Goal: Find contact information: Find contact information

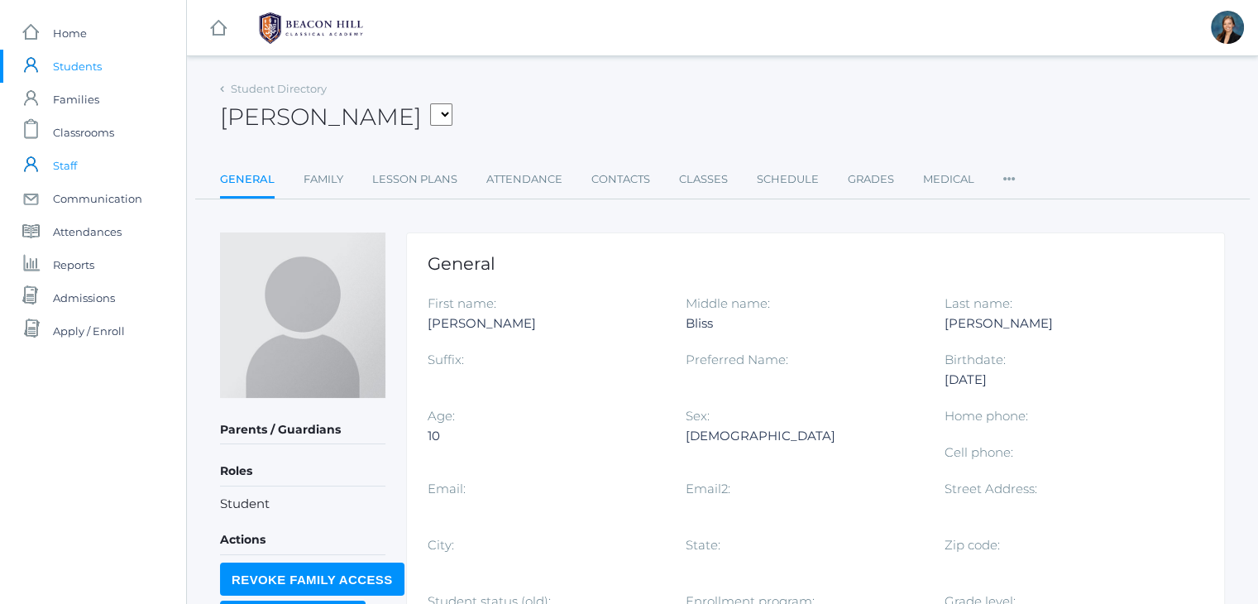
click at [65, 166] on span "Staff" at bounding box center [65, 165] width 24 height 33
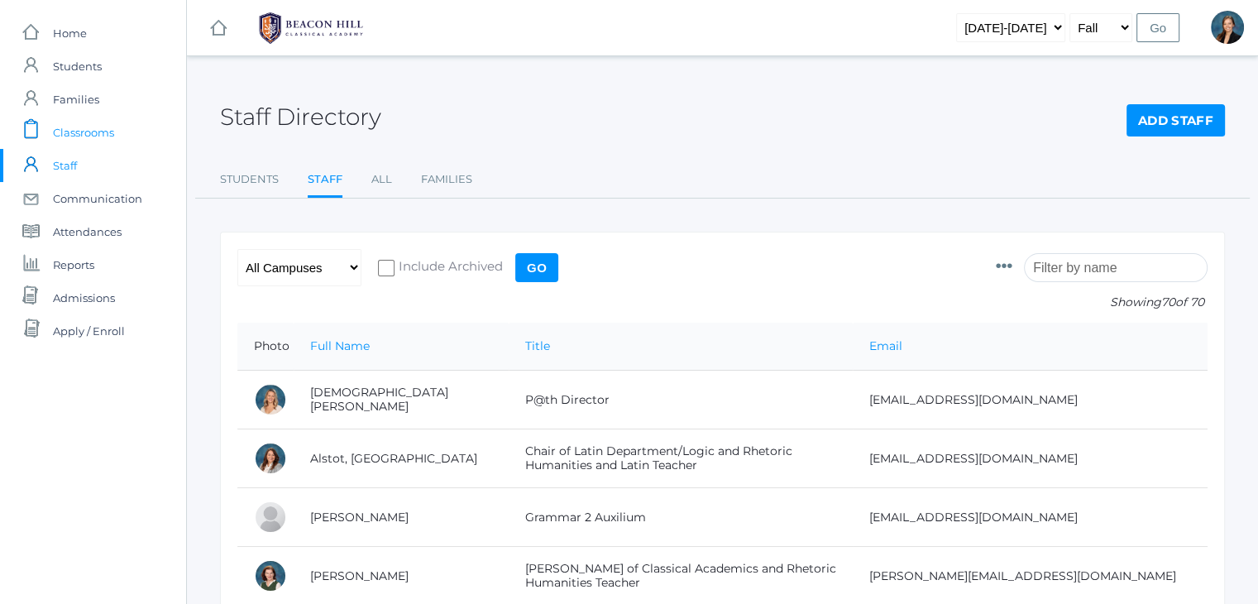
click at [76, 129] on span "Classrooms" at bounding box center [83, 132] width 61 height 33
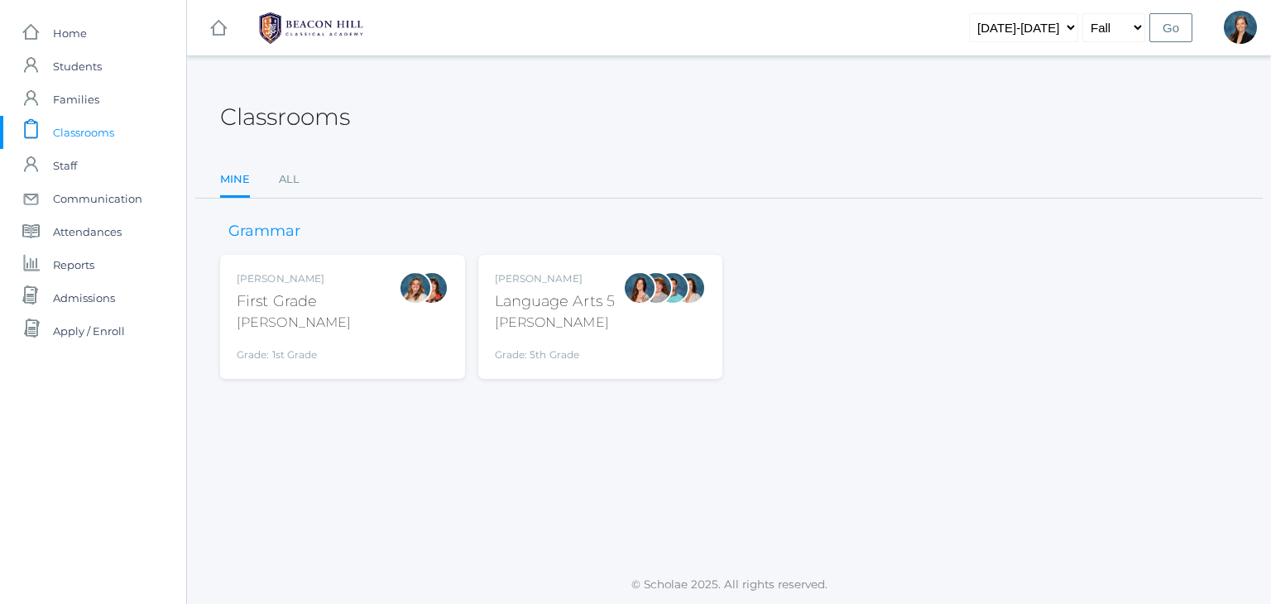
click at [506, 94] on div "Classrooms" at bounding box center [729, 107] width 1018 height 61
click at [83, 61] on span "Students" at bounding box center [77, 66] width 49 height 33
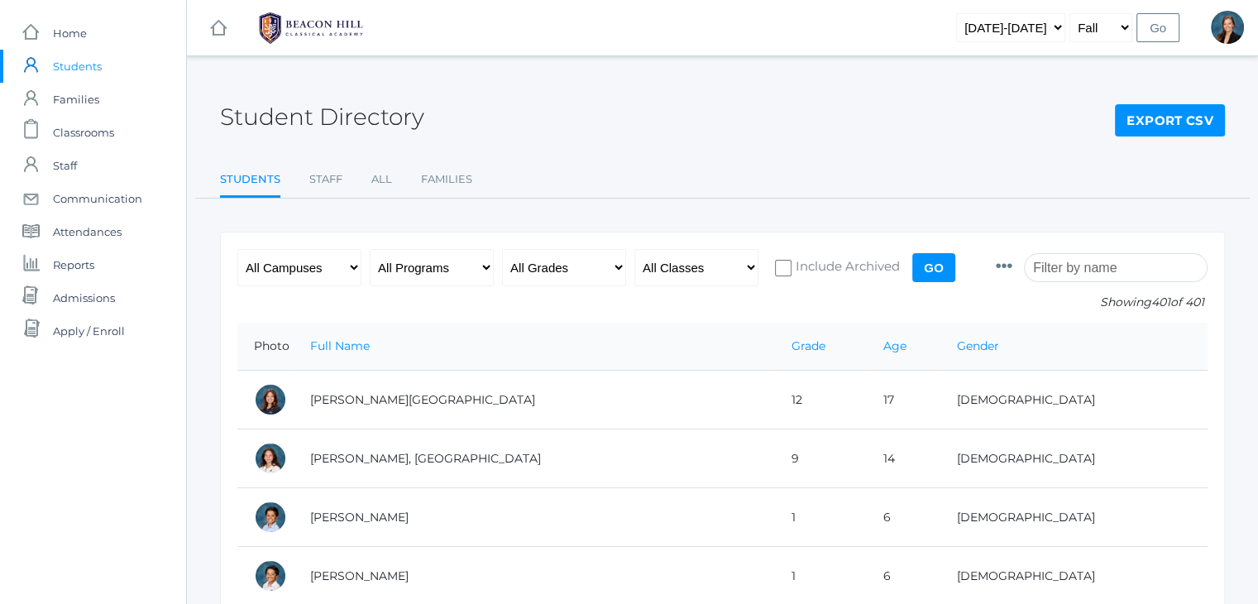
click at [1079, 269] on input "search" at bounding box center [1116, 267] width 184 height 29
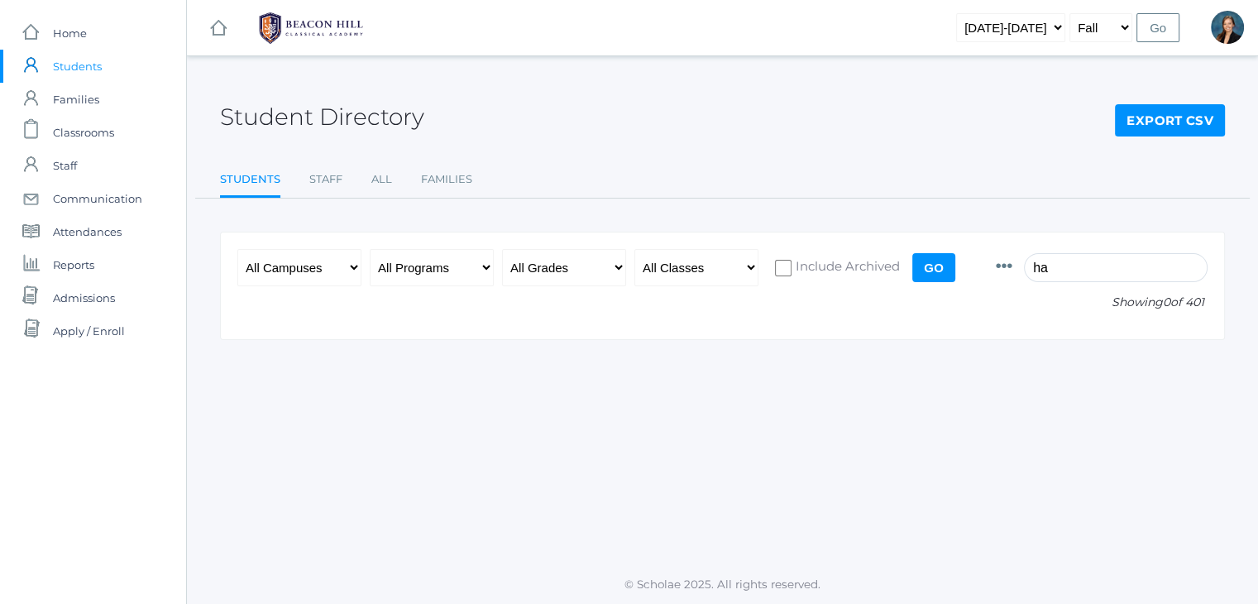
type input "h"
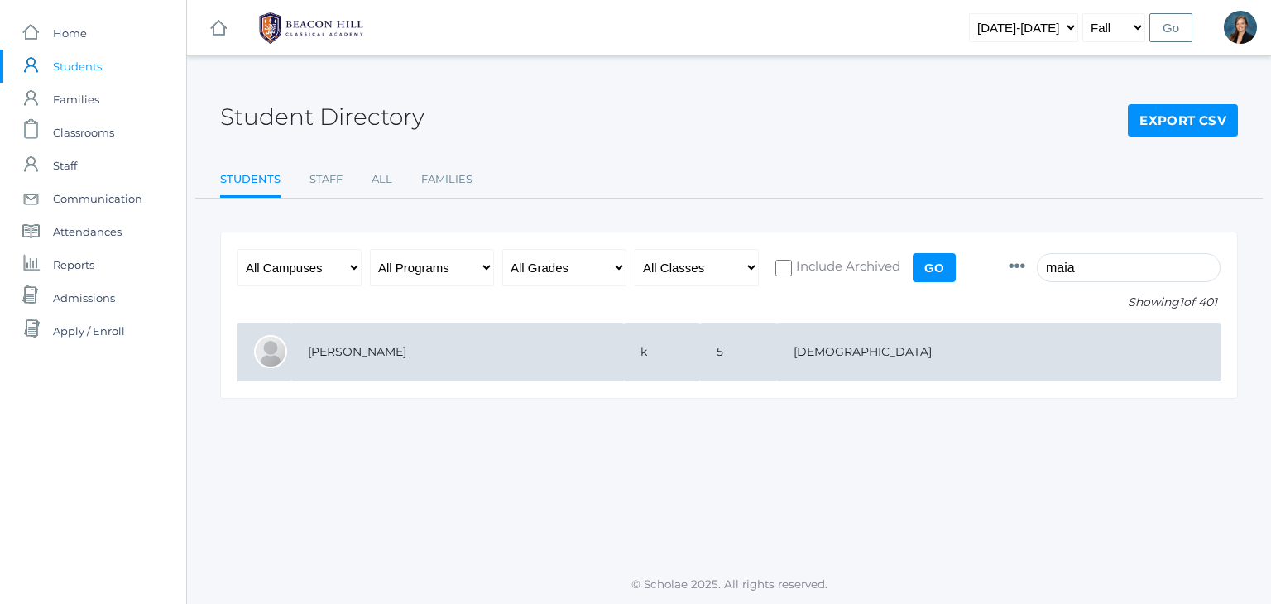
type input "maia"
click at [620, 335] on td "[PERSON_NAME]" at bounding box center [457, 352] width 333 height 59
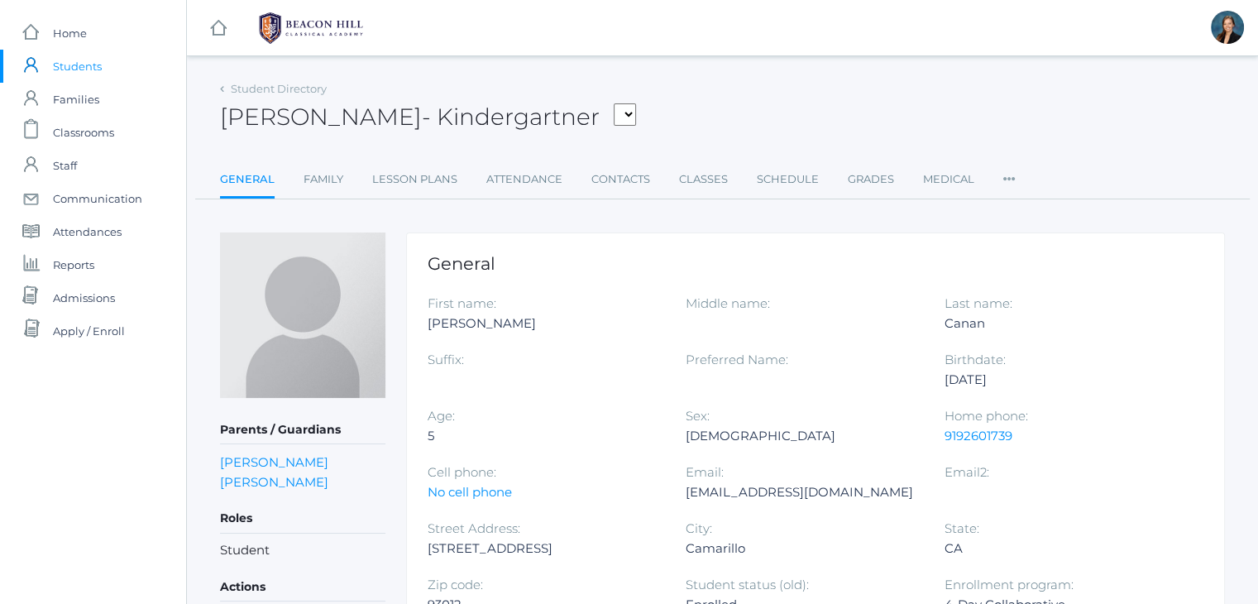
click at [606, 216] on div "Student Directory [PERSON_NAME] [PERSON_NAME], [PERSON_NAME], [PERSON_NAME], [P…" at bounding box center [722, 519] width 1005 height 884
click at [626, 182] on link "Contacts" at bounding box center [620, 179] width 59 height 33
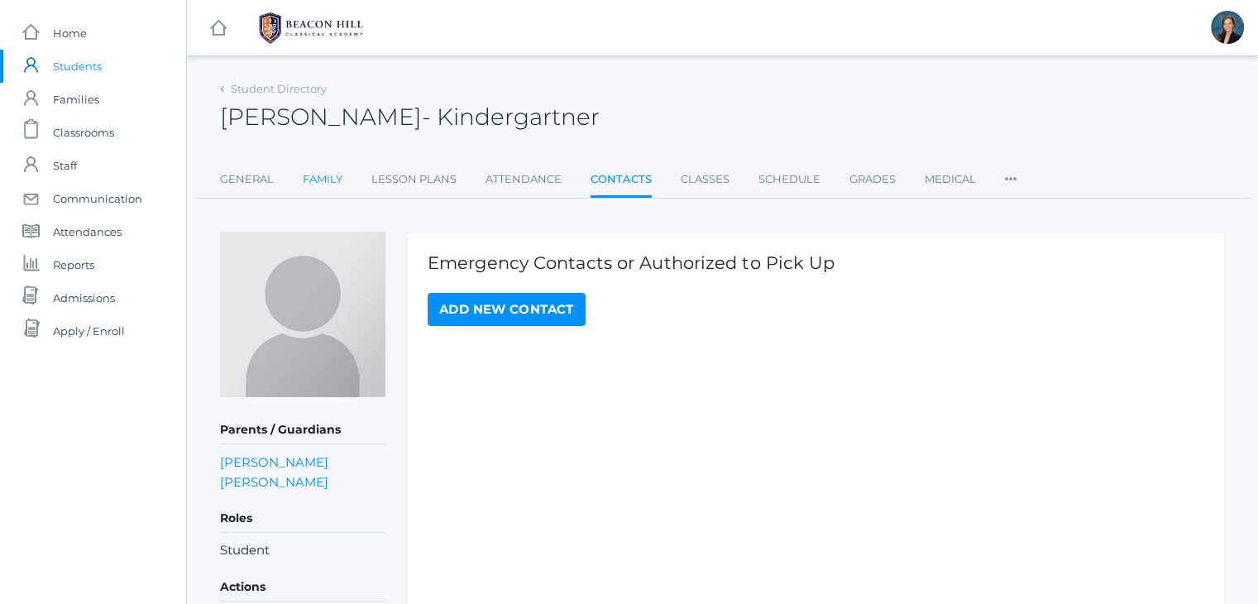
click at [318, 180] on link "Family" at bounding box center [323, 179] width 40 height 33
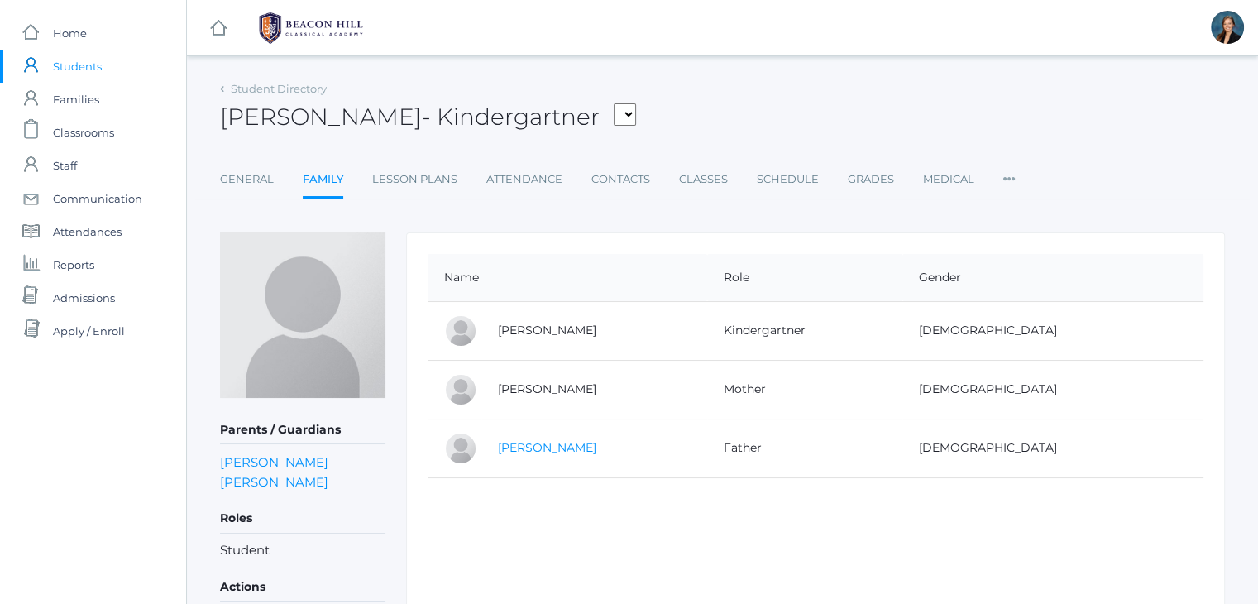
click at [507, 450] on link "Timothy Canan" at bounding box center [547, 447] width 98 height 15
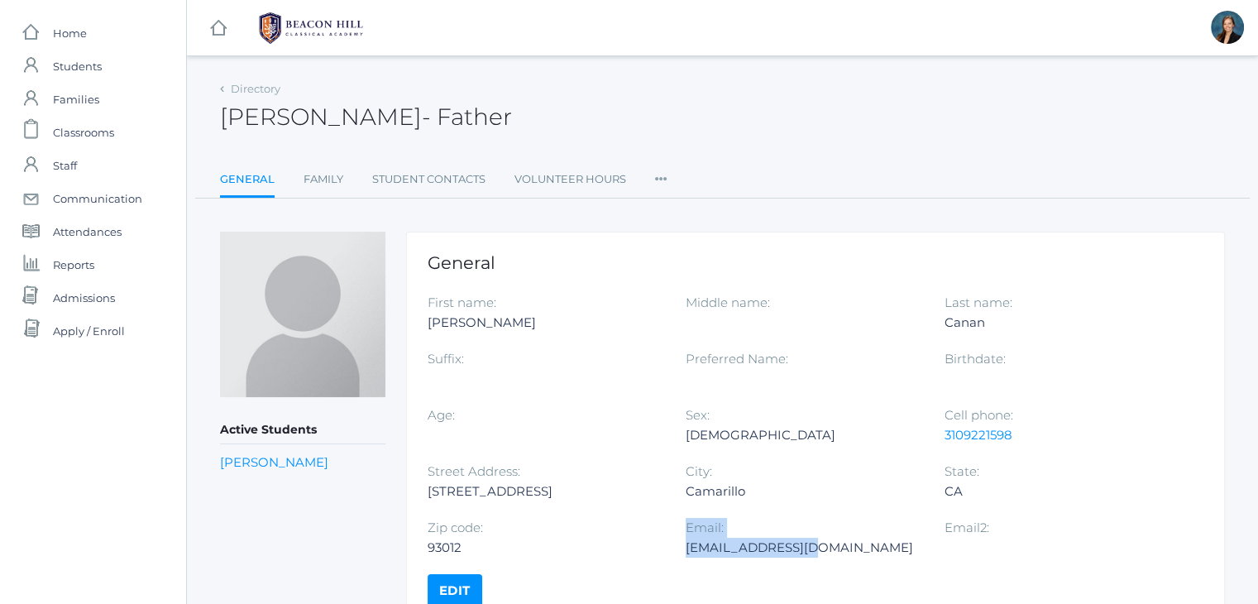
drag, startPoint x: 817, startPoint y: 547, endPoint x: 683, endPoint y: 550, distance: 133.2
click at [683, 550] on div "First name: Timothy Middle name: Last name: Canan Suffix: Preferred Name: Birth…" at bounding box center [816, 433] width 776 height 281
click at [683, 550] on div "Zip code: 93012" at bounding box center [557, 546] width 258 height 56
click at [708, 544] on div "Trcanan@gmail.com" at bounding box center [802, 548] width 233 height 20
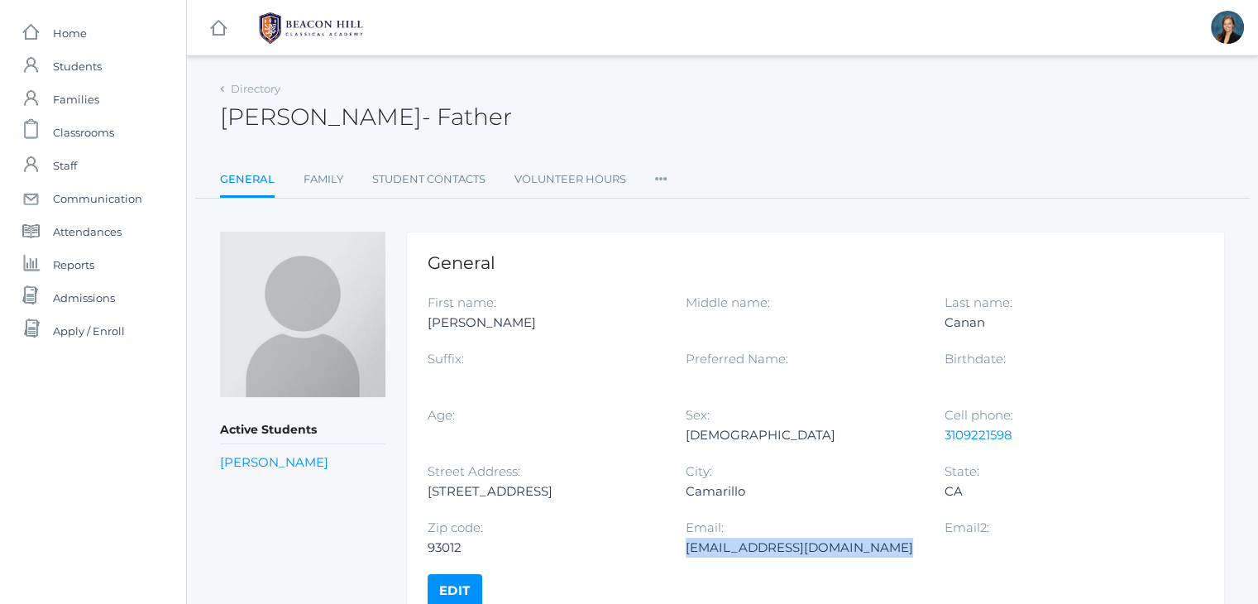
click at [708, 544] on div "Trcanan@gmail.com" at bounding box center [802, 548] width 233 height 20
copy div "Trcanan@gmail.com"
click at [78, 68] on span "Students" at bounding box center [77, 66] width 49 height 33
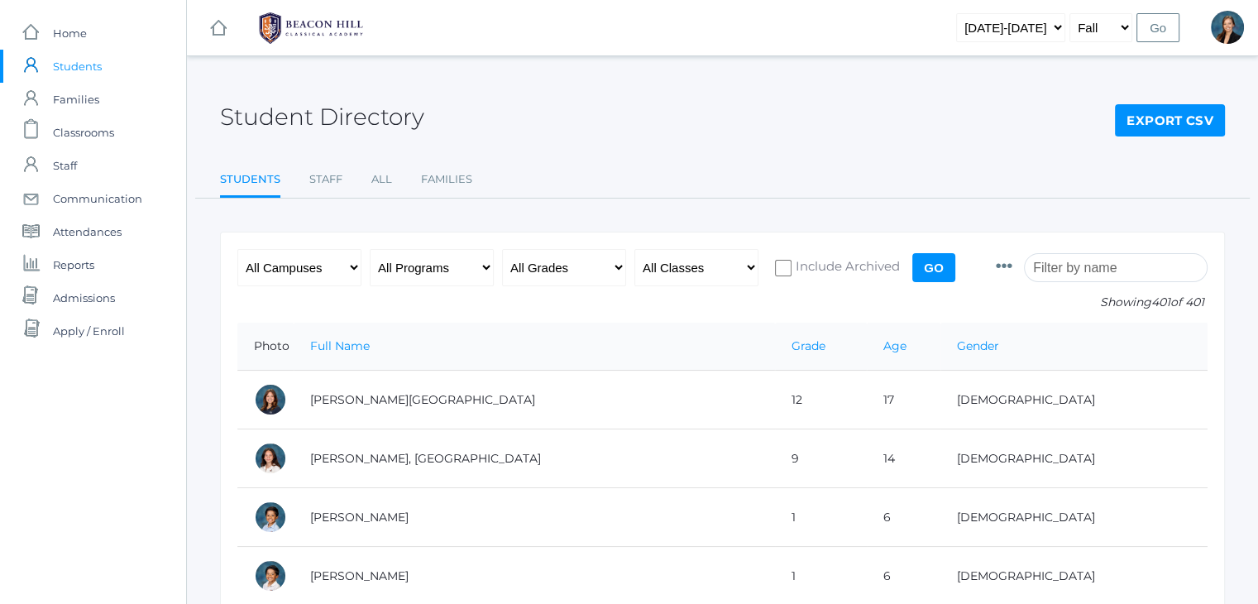
click at [1108, 268] on input "search" at bounding box center [1116, 267] width 184 height 29
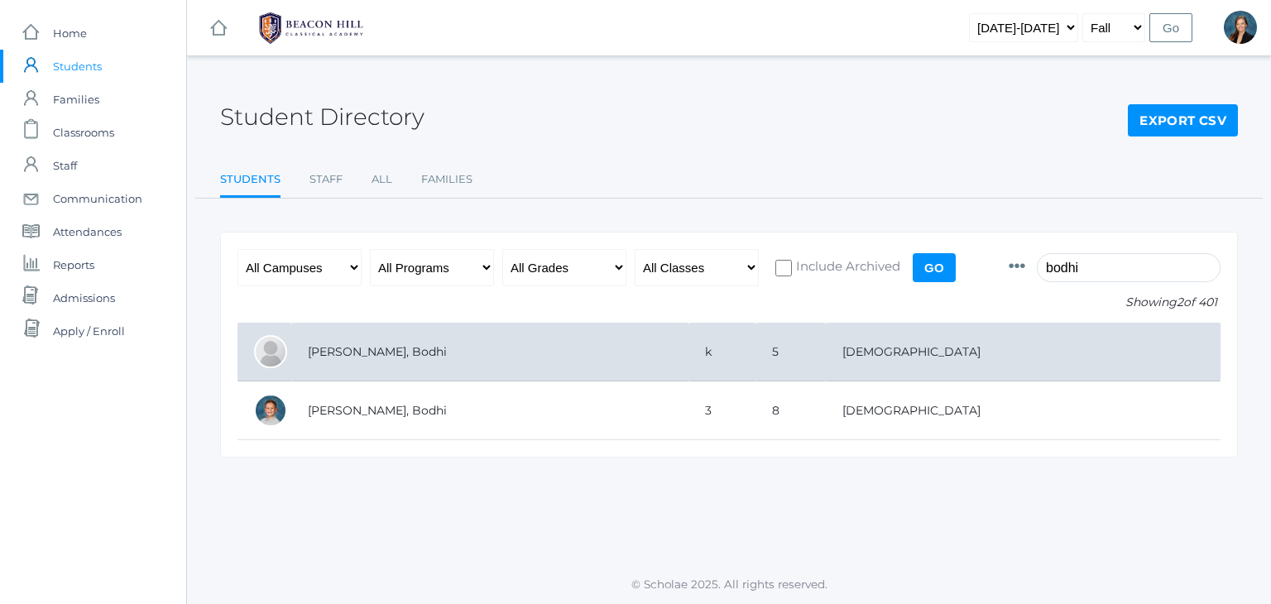
type input "bodhi"
click at [539, 366] on td "[PERSON_NAME], Bodhi" at bounding box center [489, 352] width 397 height 59
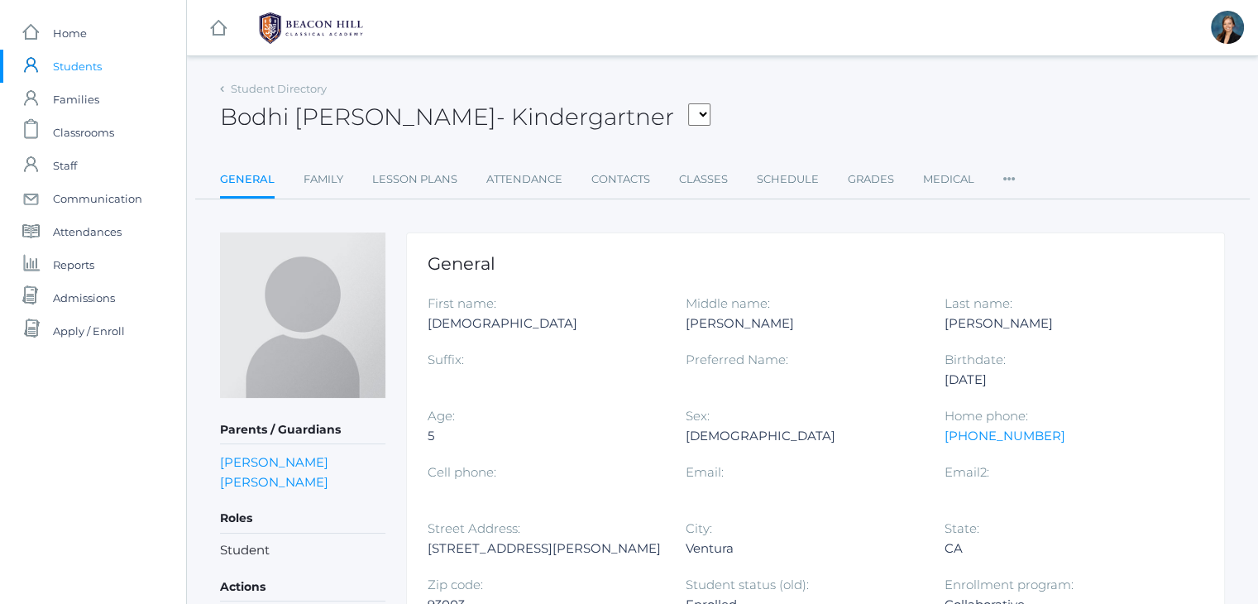
click at [738, 113] on div "Bodhi Dreher - Kindergartner Bair, Charlotte Bell, Jordan Blasman, Lee Callaway…" at bounding box center [722, 107] width 1005 height 61
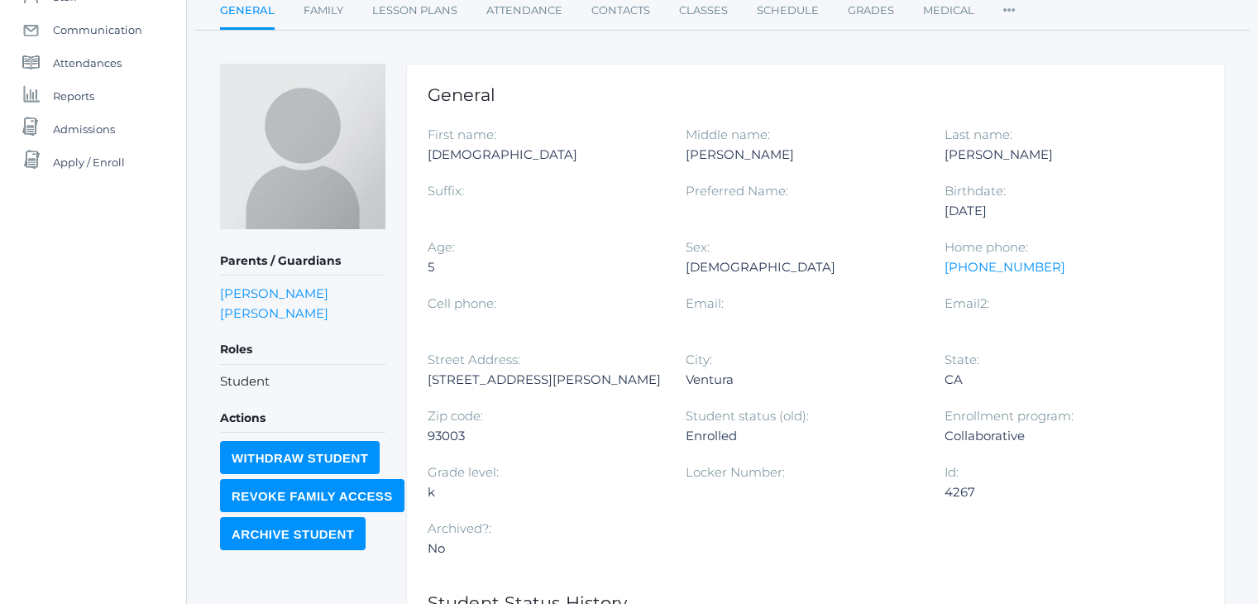
scroll to position [199, 0]
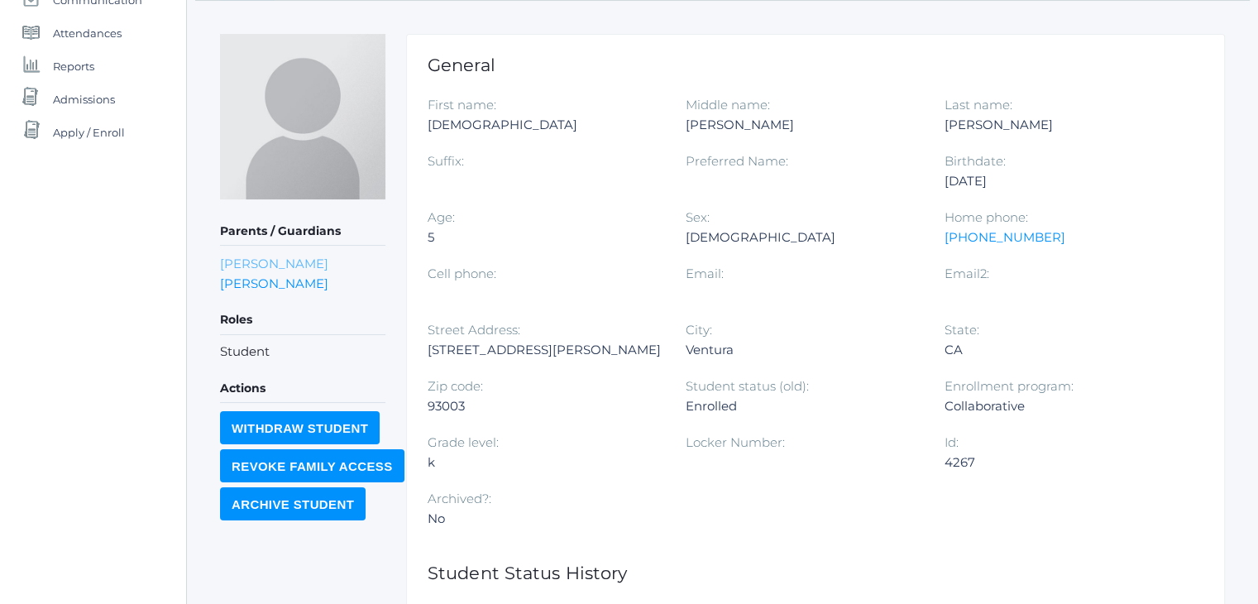
click at [256, 261] on link "Sara Dreher" at bounding box center [274, 264] width 108 height 16
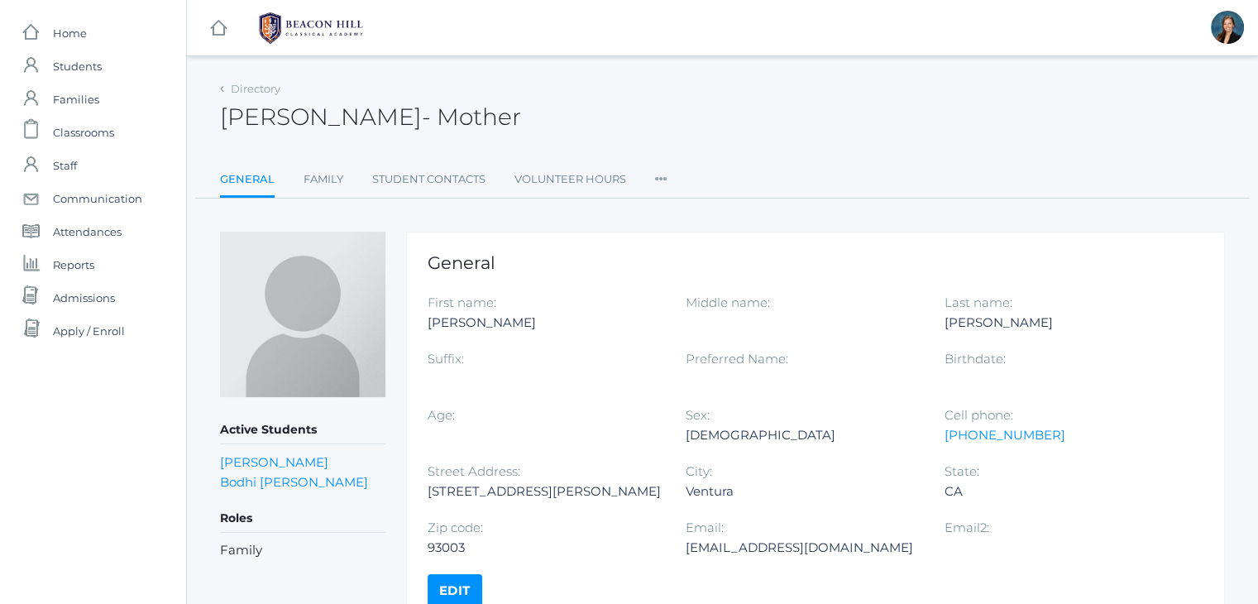
click at [701, 550] on div "sarajdreher@gmail.com" at bounding box center [802, 548] width 233 height 20
copy div "sarajdreher@gmail.com"
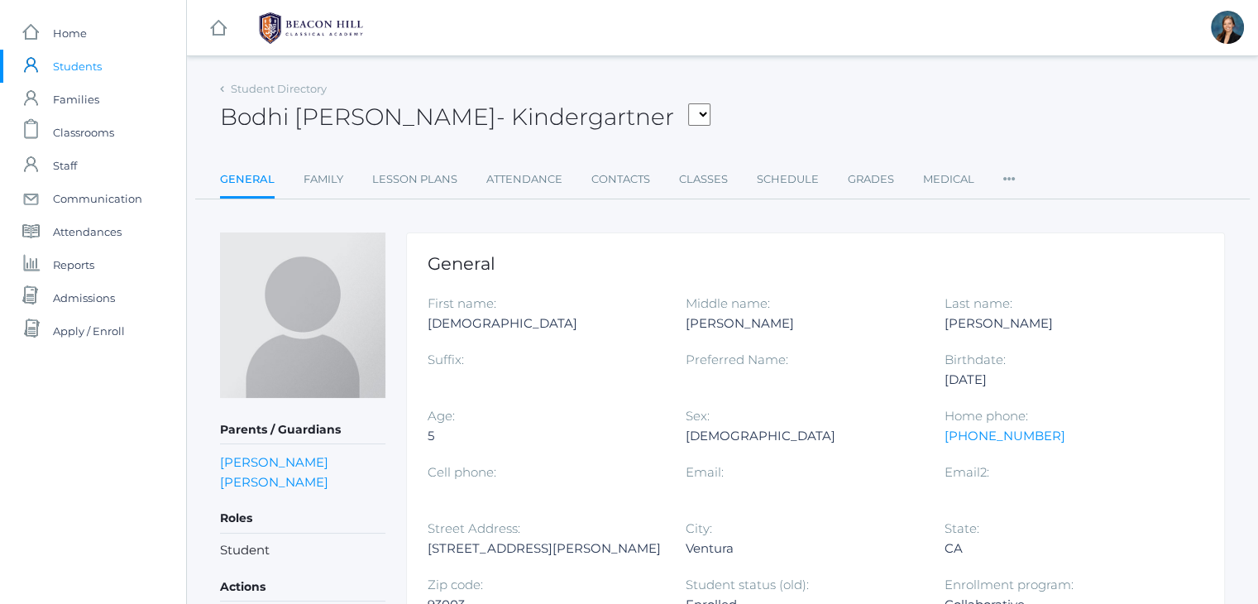
scroll to position [199, 0]
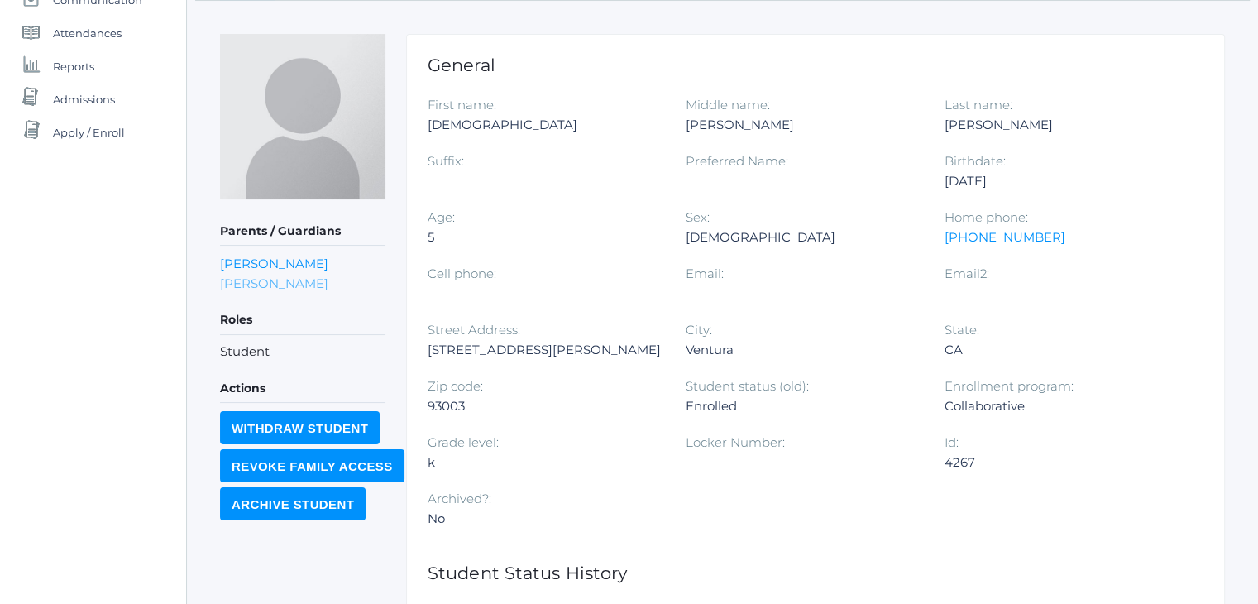
click at [300, 282] on link "Timothy Dreher" at bounding box center [274, 283] width 108 height 16
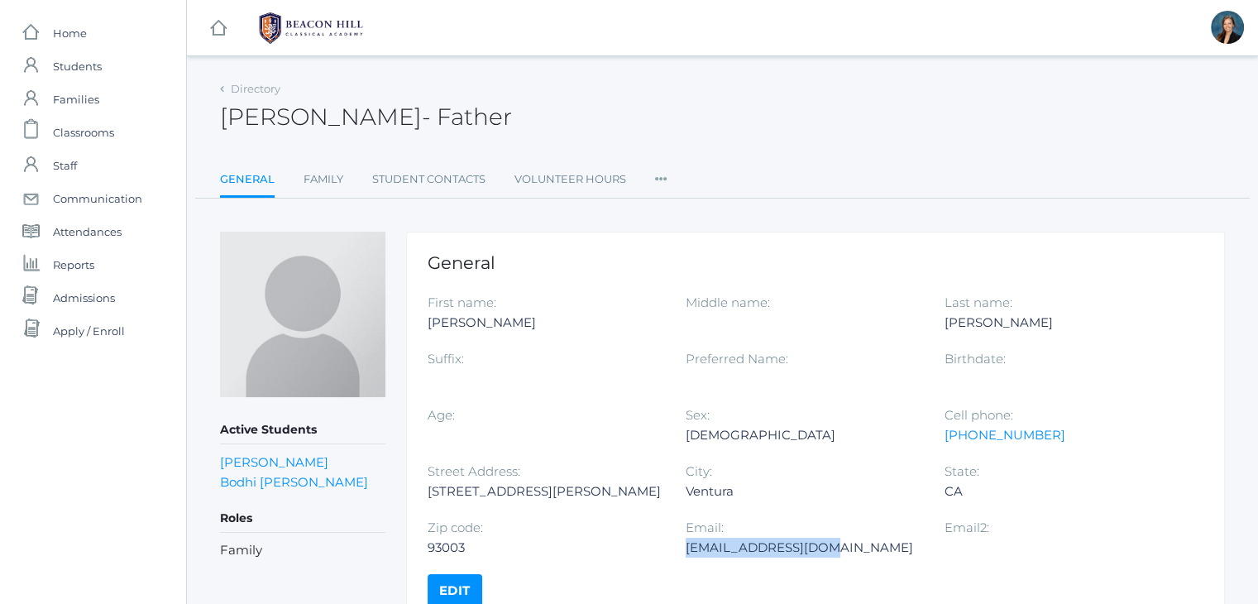
drag, startPoint x: 826, startPoint y: 544, endPoint x: 687, endPoint y: 551, distance: 140.0
click at [687, 551] on div "tdreher17@yahoo.com" at bounding box center [802, 548] width 233 height 20
copy div "tdreher17@yahoo.com"
click at [277, 459] on link "Elijah Dreher" at bounding box center [274, 462] width 108 height 16
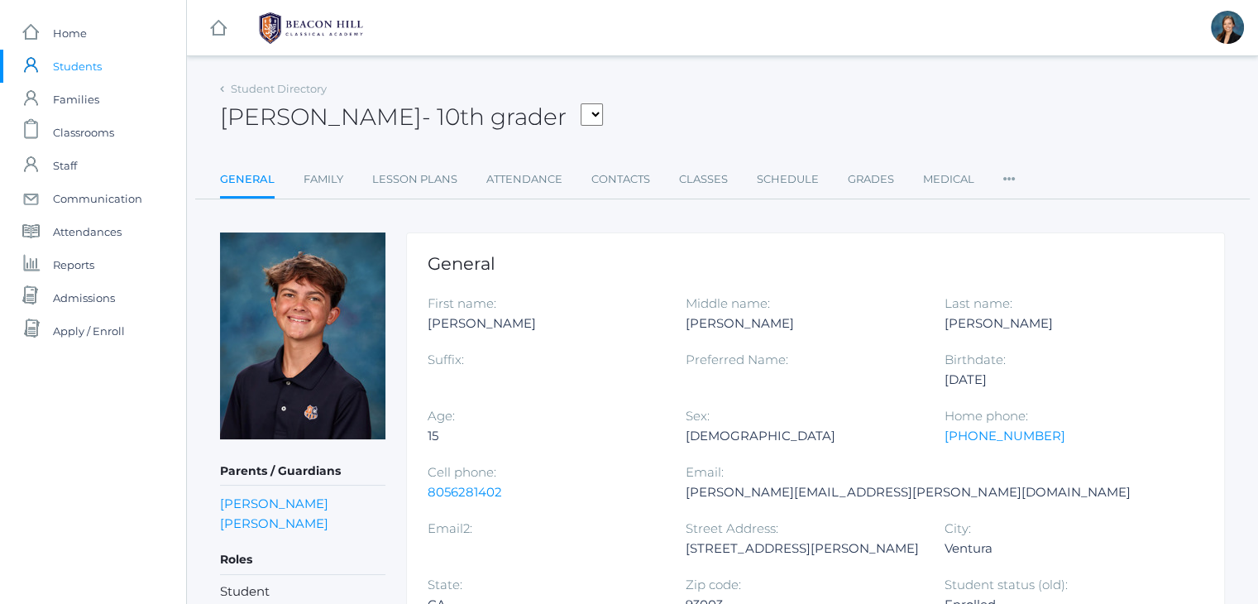
click at [74, 64] on span "Students" at bounding box center [77, 66] width 49 height 33
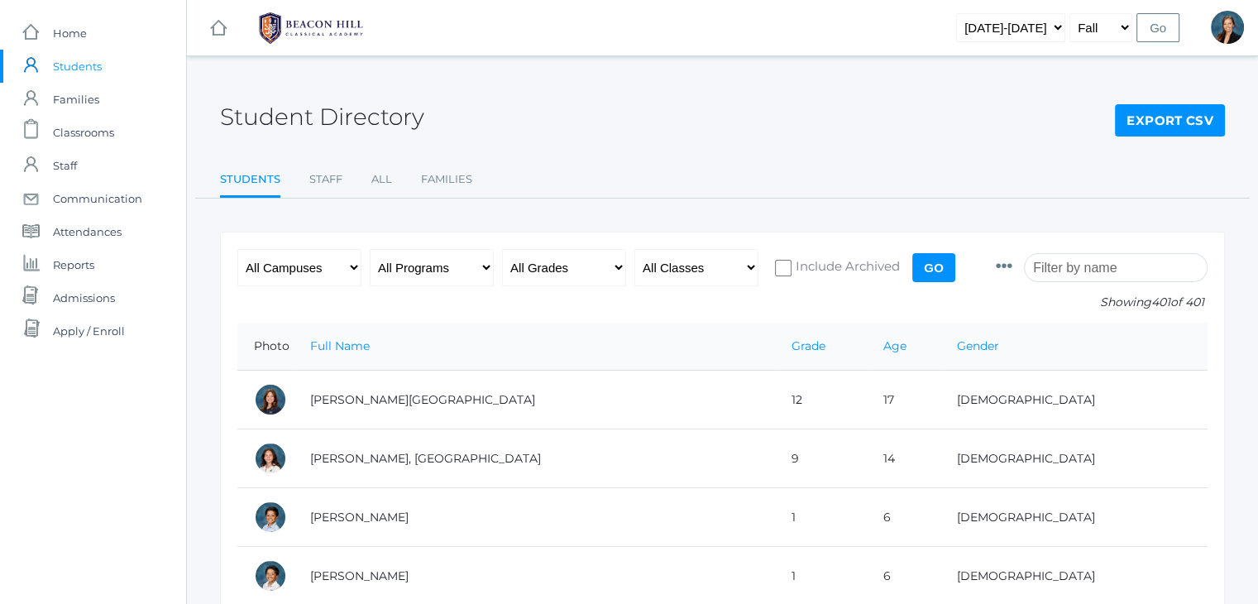
click at [1079, 265] on input "search" at bounding box center [1116, 267] width 184 height 29
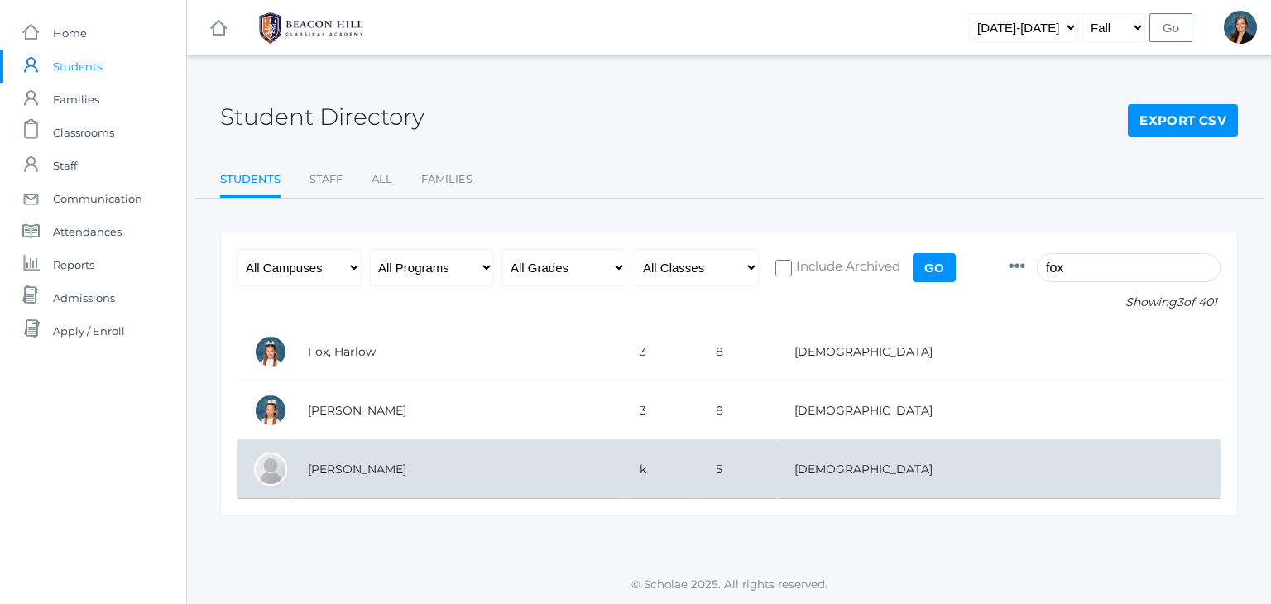
type input "fox"
click at [406, 461] on td "[PERSON_NAME]" at bounding box center [457, 469] width 332 height 59
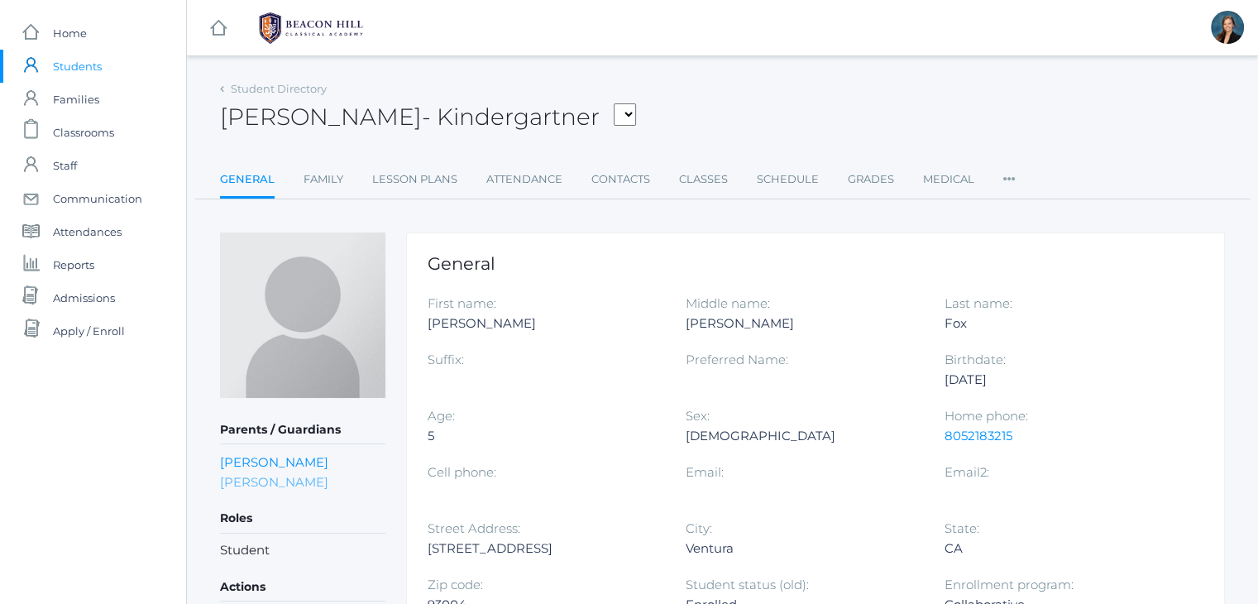
click at [253, 477] on link "Morganne Fox" at bounding box center [274, 482] width 108 height 16
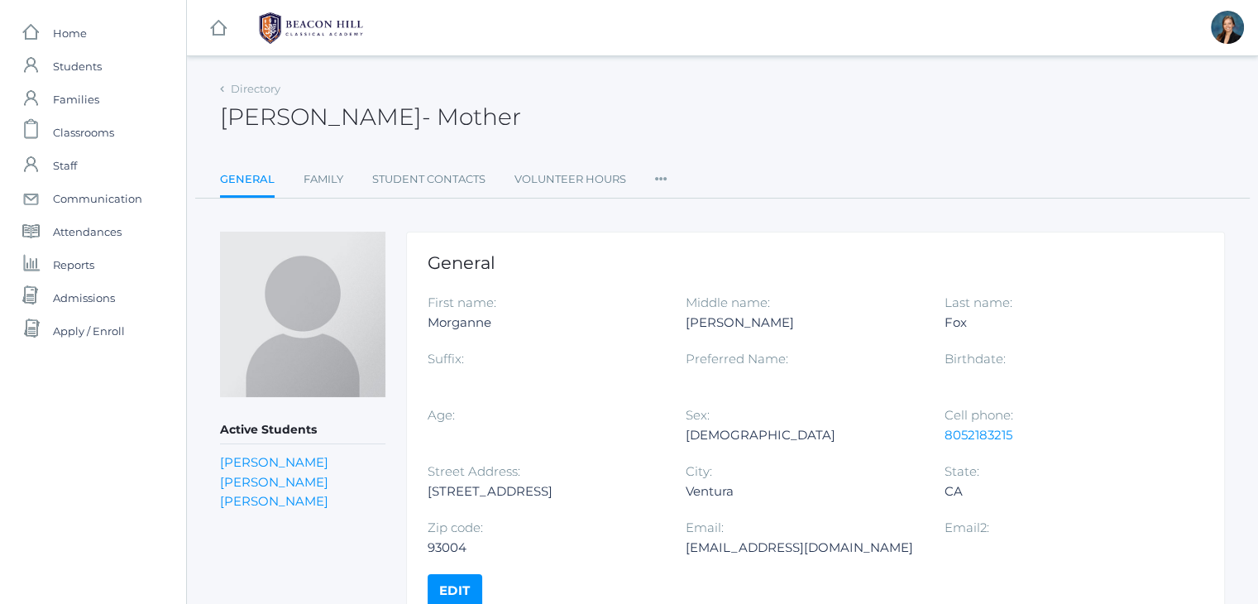
click at [754, 544] on div "Missmorganne@sbcglobal.net" at bounding box center [802, 548] width 233 height 20
copy div "Missmorganne@sbcglobal.net"
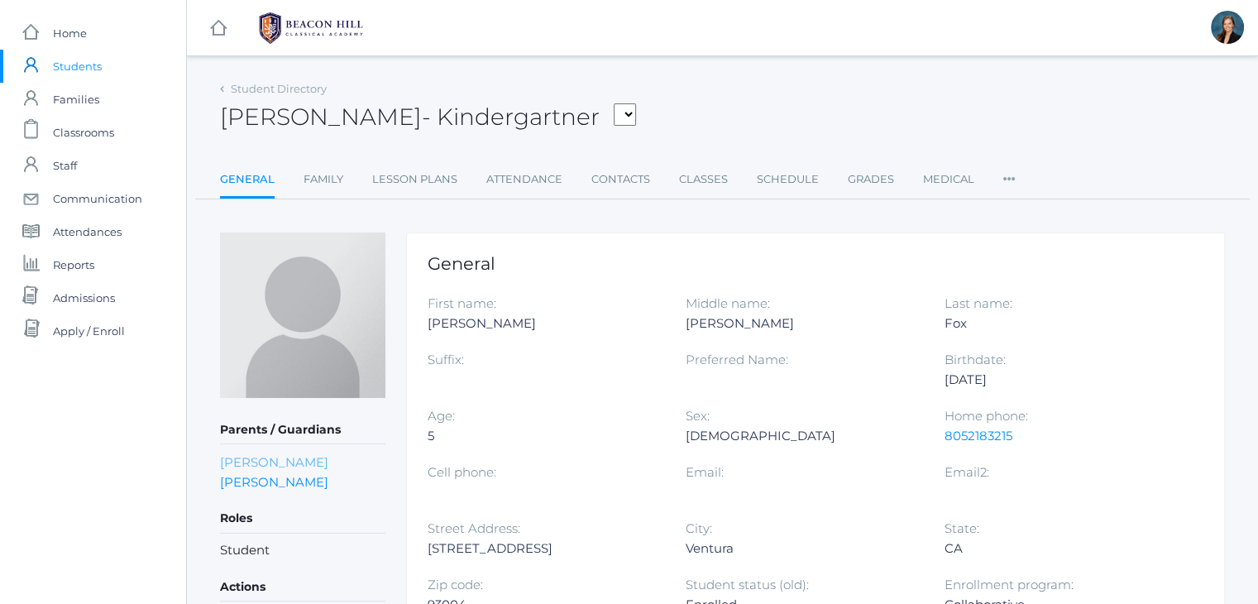
click at [259, 457] on link "Charles Fox" at bounding box center [274, 462] width 108 height 16
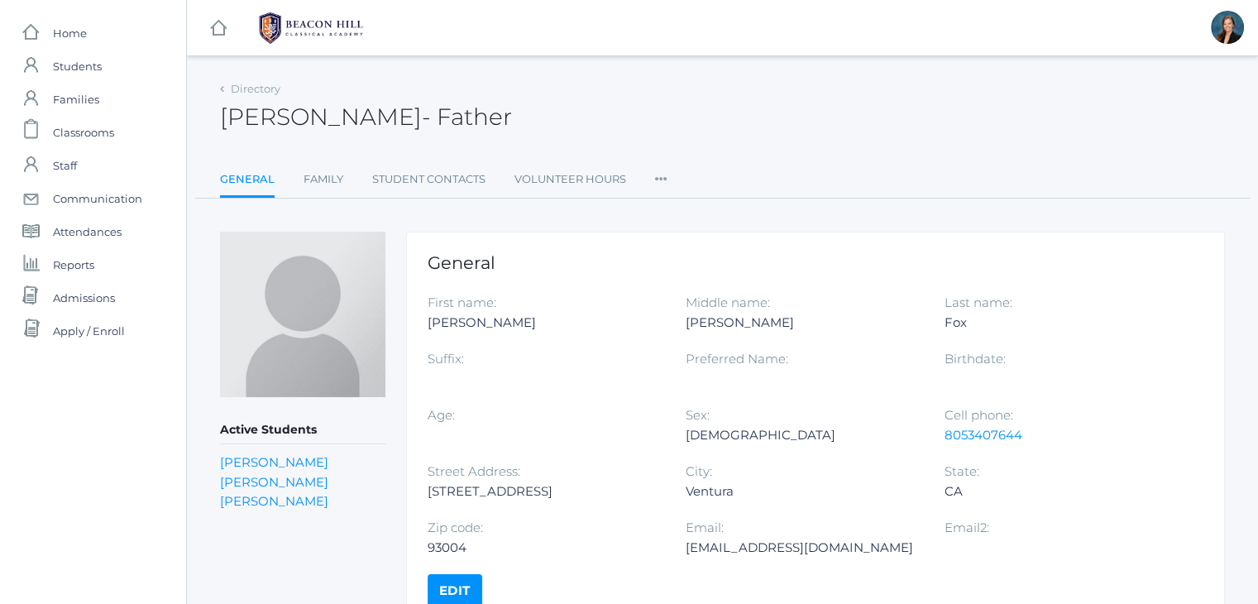
click at [728, 539] on div "Cfoxkawi636@gmail.com" at bounding box center [802, 548] width 233 height 20
copy div "Cfoxkawi636@gmail.com"
click at [64, 67] on span "Students" at bounding box center [77, 66] width 49 height 33
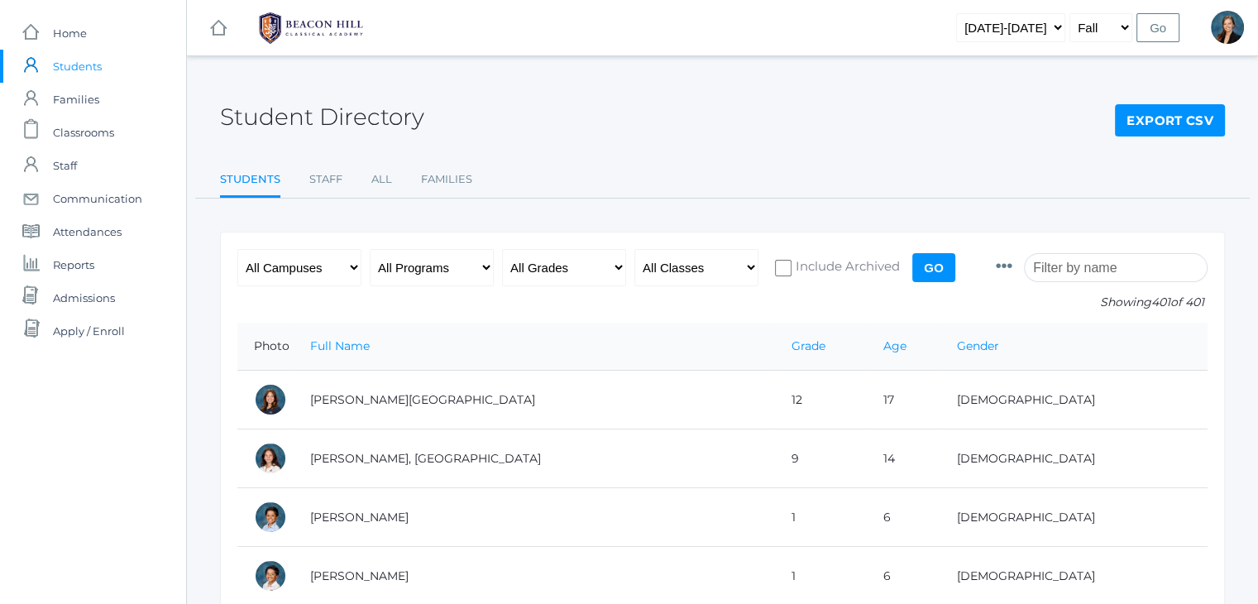
click at [1063, 266] on input "search" at bounding box center [1116, 267] width 184 height 29
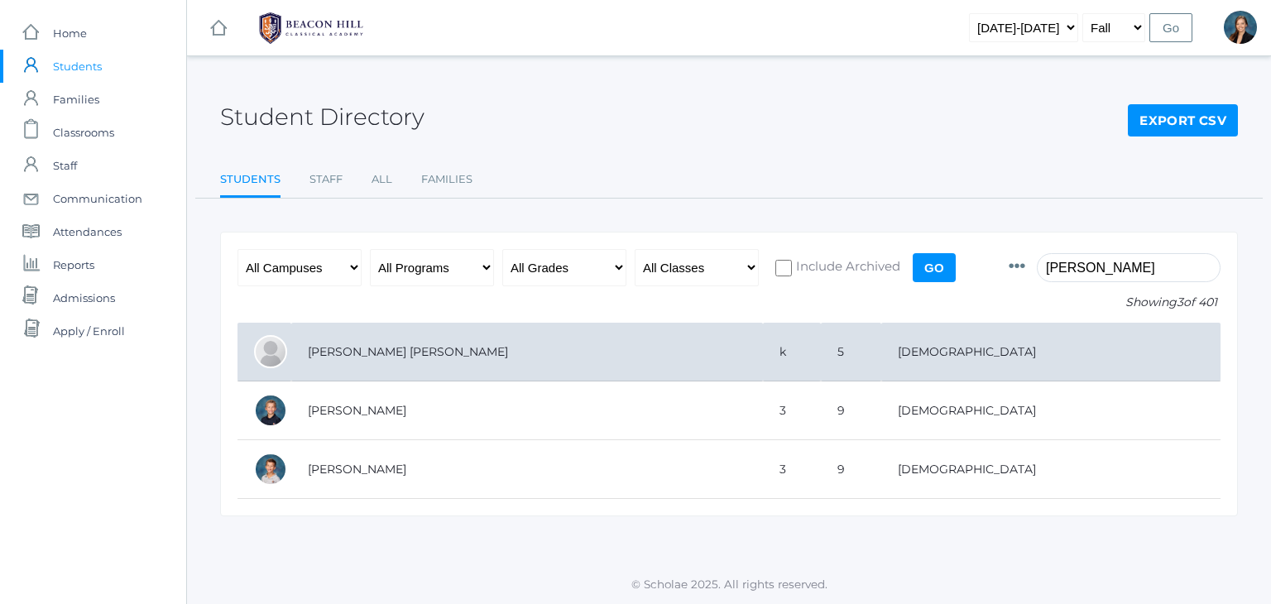
type input "gregg"
click at [692, 371] on td "[PERSON_NAME] [PERSON_NAME]" at bounding box center [527, 352] width 472 height 59
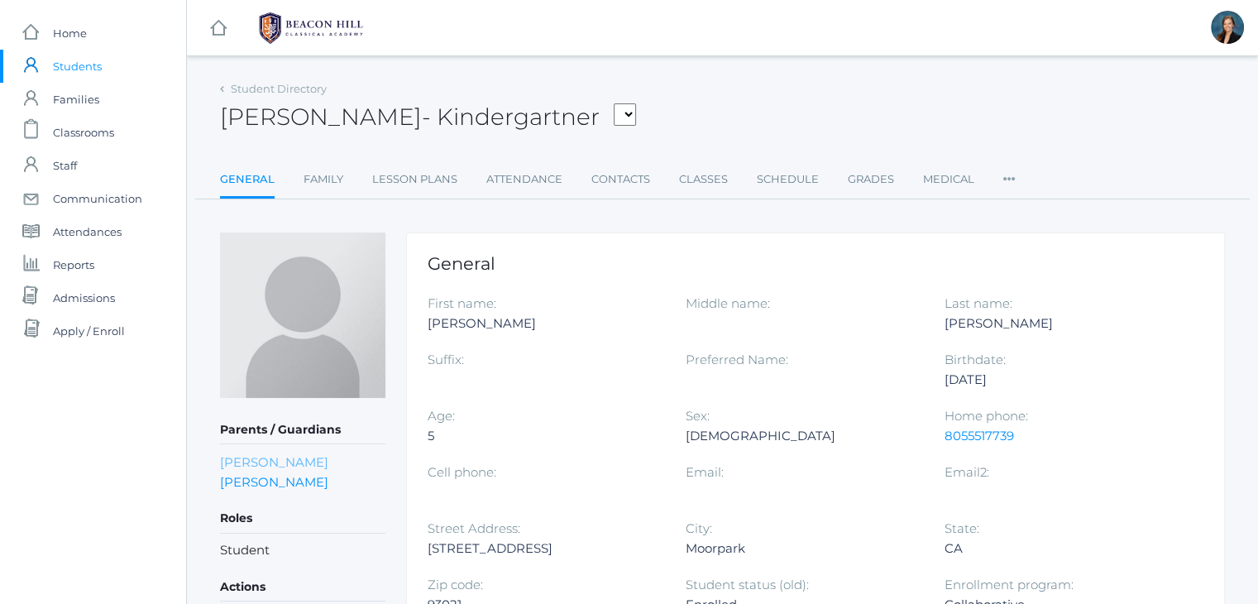
click at [269, 459] on link "[PERSON_NAME]" at bounding box center [274, 462] width 108 height 16
click at [231, 474] on link "[PERSON_NAME]" at bounding box center [274, 482] width 108 height 16
click at [245, 462] on link "[PERSON_NAME]" at bounding box center [274, 462] width 108 height 16
click at [84, 128] on span "Classrooms" at bounding box center [83, 132] width 61 height 33
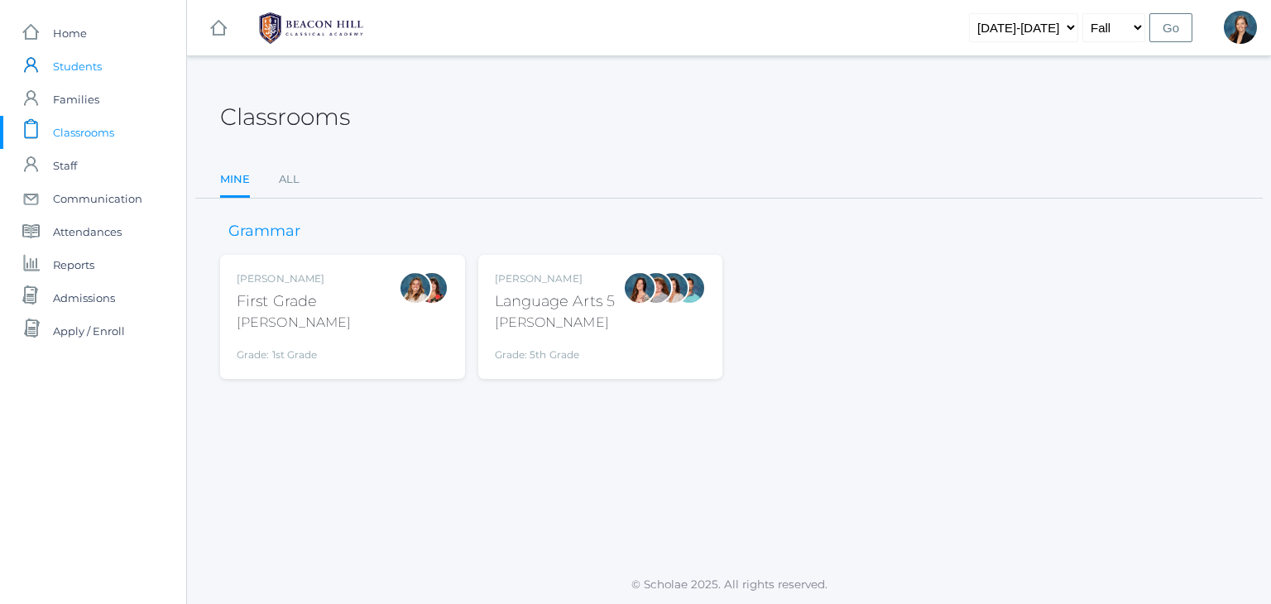
click at [76, 69] on span "Students" at bounding box center [77, 66] width 49 height 33
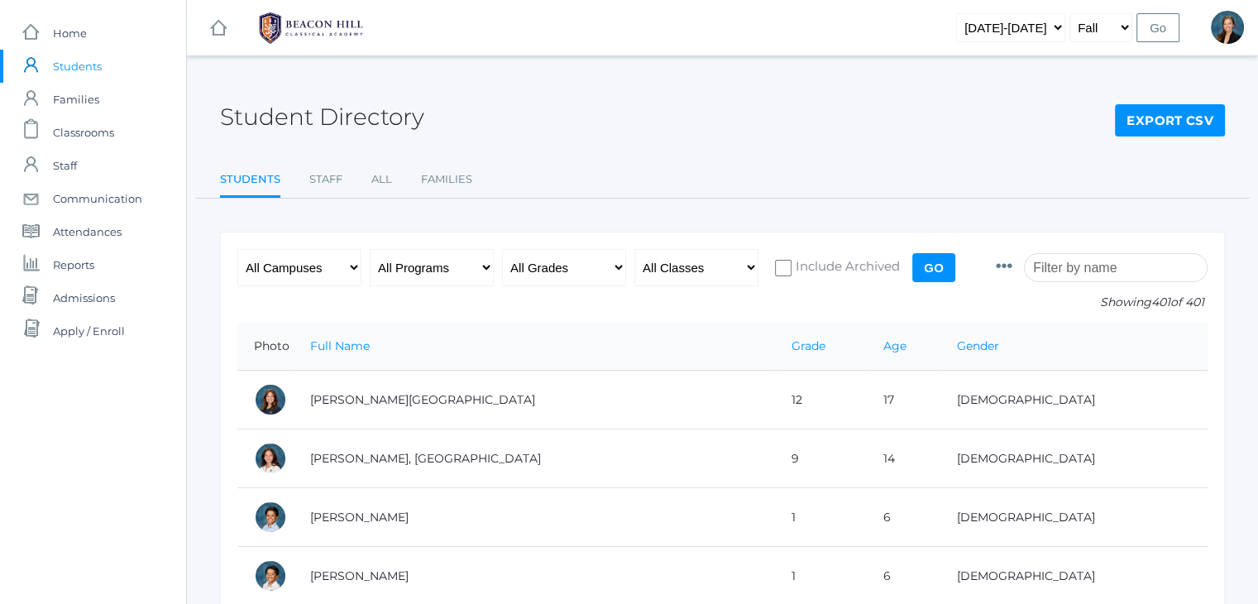
click at [1080, 263] on input "search" at bounding box center [1116, 267] width 184 height 29
type input "c"
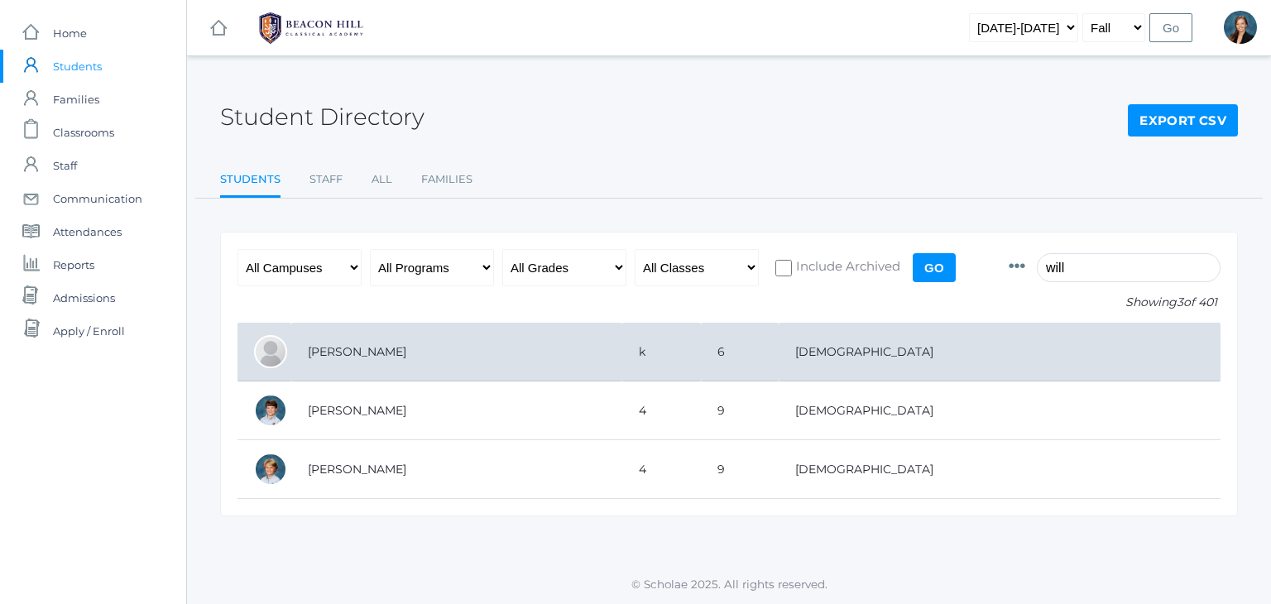
type input "will"
click at [373, 361] on td "[PERSON_NAME]" at bounding box center [456, 352] width 331 height 59
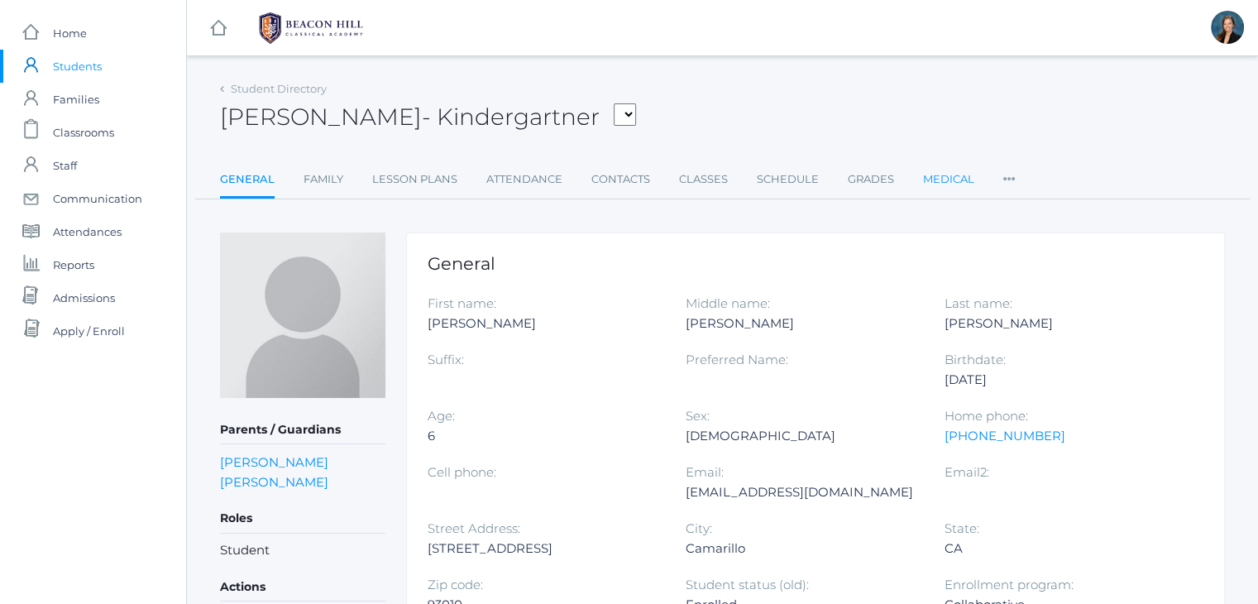
click at [930, 180] on link "Medical" at bounding box center [948, 179] width 51 height 33
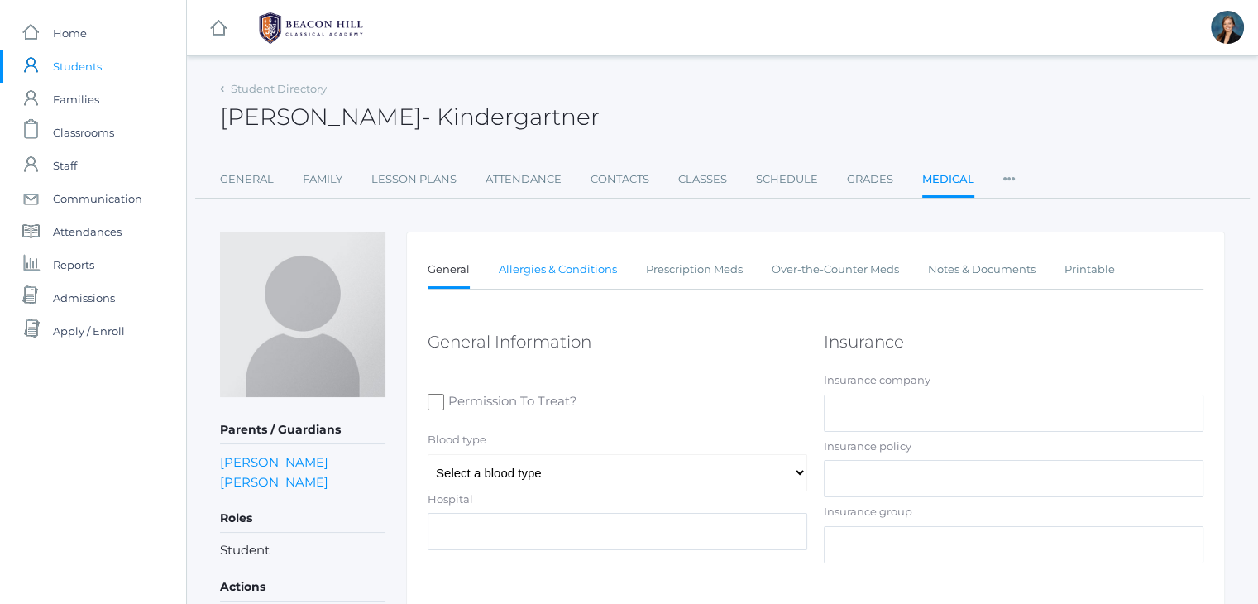
click at [556, 272] on link "Allergies & Conditions" at bounding box center [558, 269] width 118 height 33
click at [273, 477] on link "Peter Hamilton" at bounding box center [274, 482] width 108 height 16
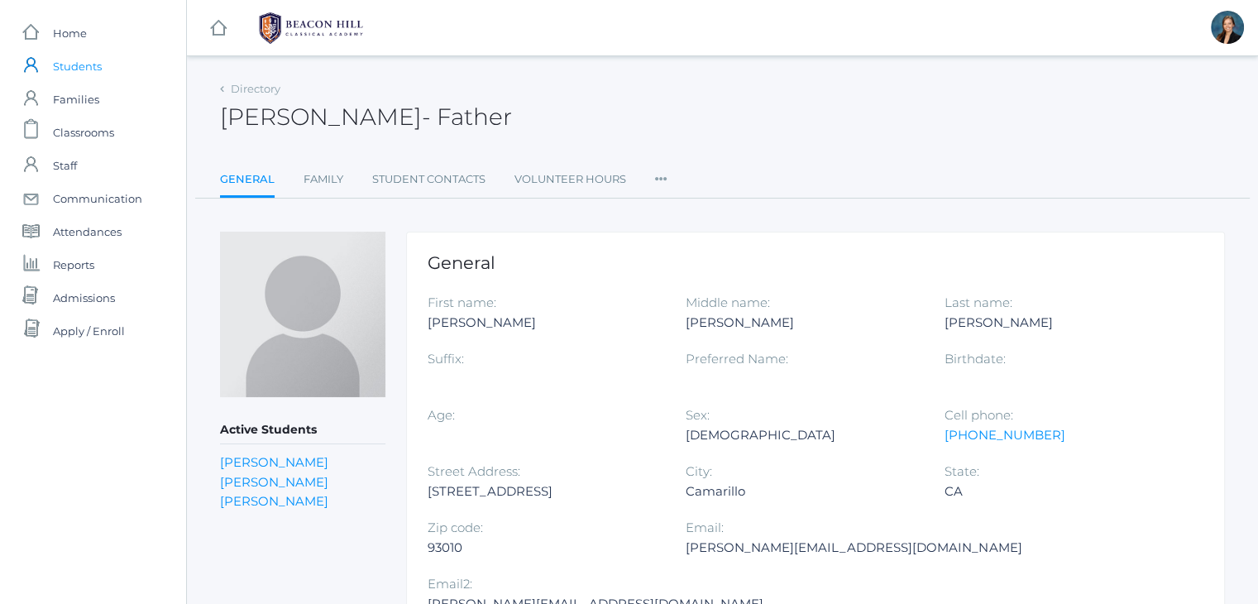
click at [84, 56] on span "Students" at bounding box center [77, 66] width 49 height 33
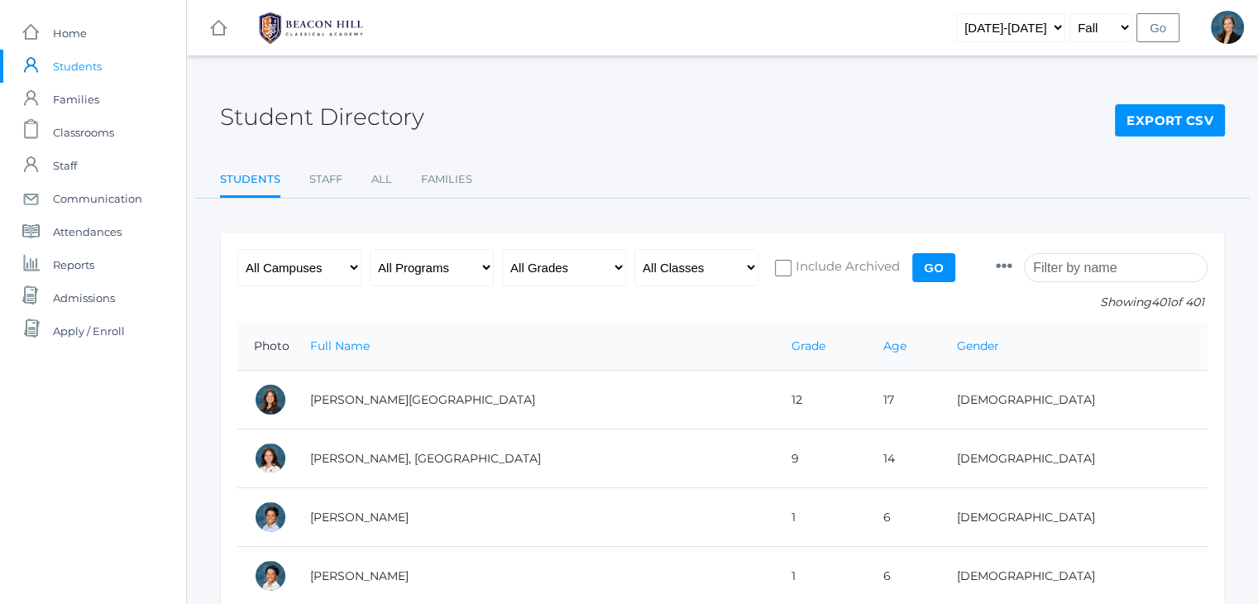
click at [1128, 266] on input "search" at bounding box center [1116, 267] width 184 height 29
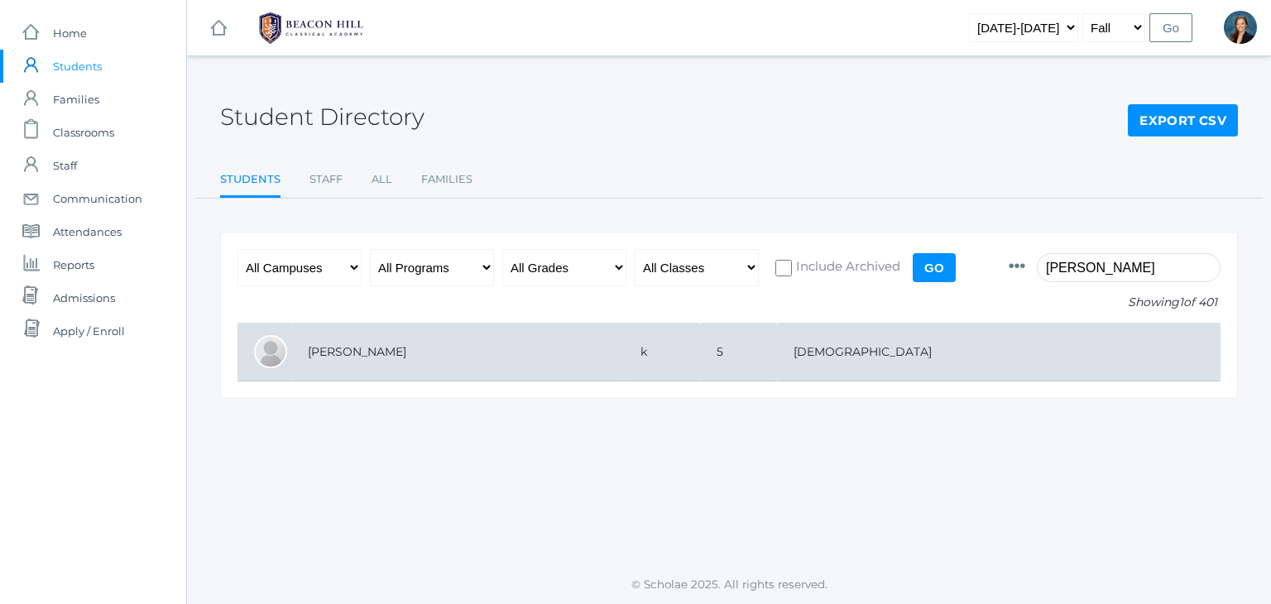
type input "corbin"
click at [700, 371] on td "k" at bounding box center [662, 352] width 76 height 59
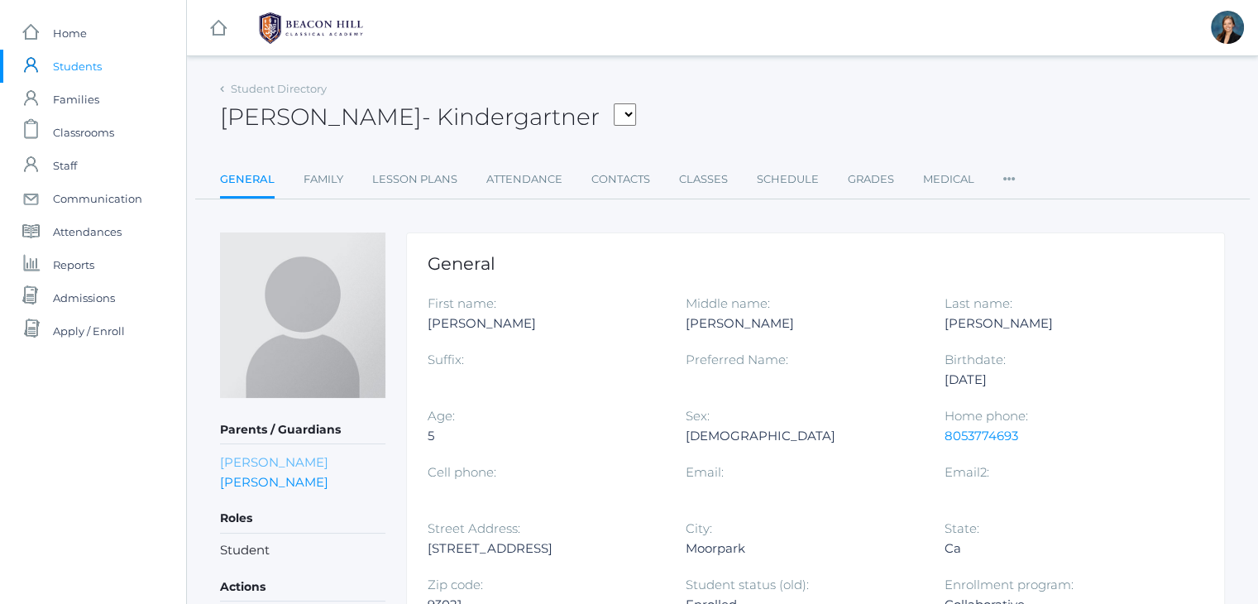
click at [304, 460] on link "[PERSON_NAME]" at bounding box center [274, 462] width 108 height 16
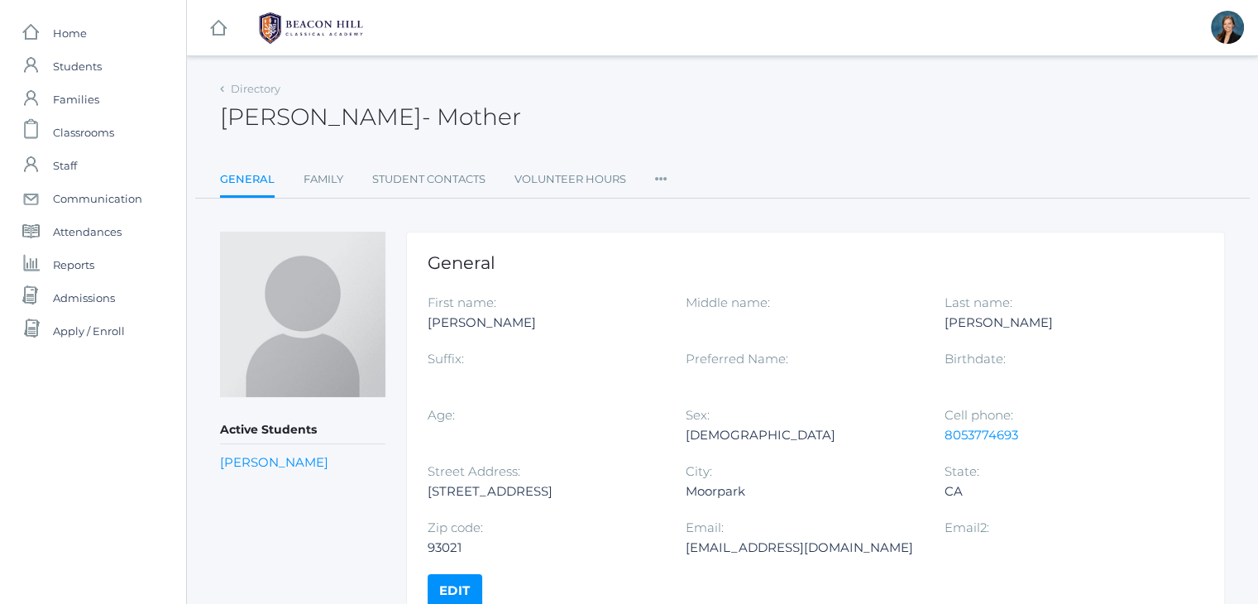
click at [716, 549] on div "[EMAIL_ADDRESS][DOMAIN_NAME]" at bounding box center [802, 548] width 233 height 20
copy div "[EMAIL_ADDRESS][DOMAIN_NAME]"
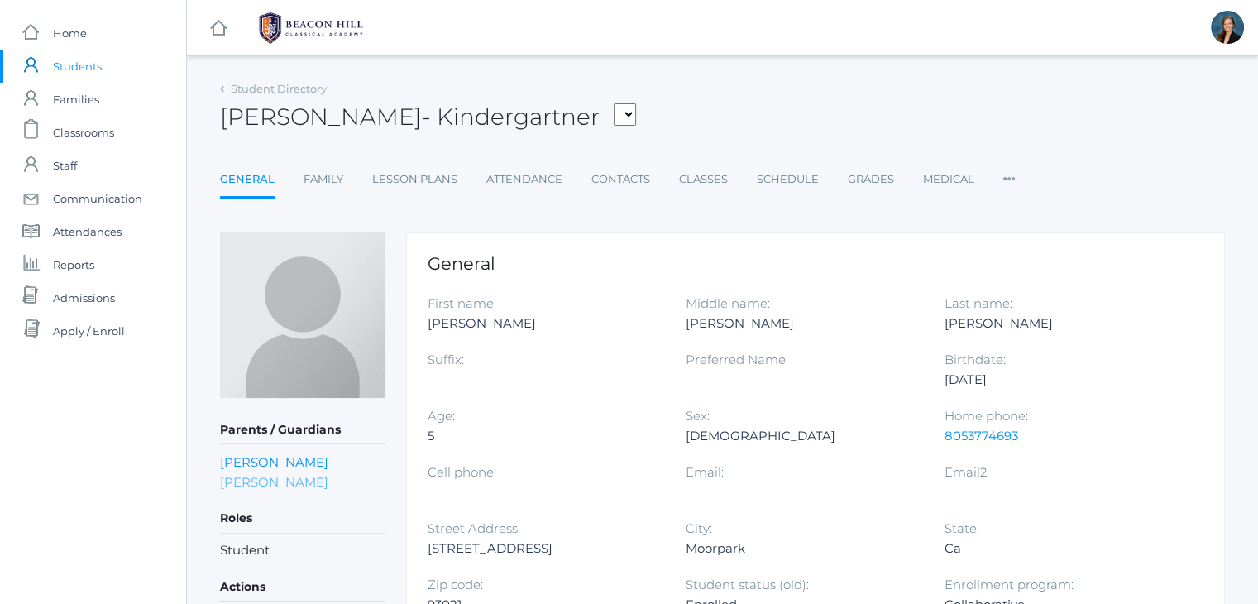
click at [256, 480] on link "[PERSON_NAME]" at bounding box center [274, 482] width 108 height 16
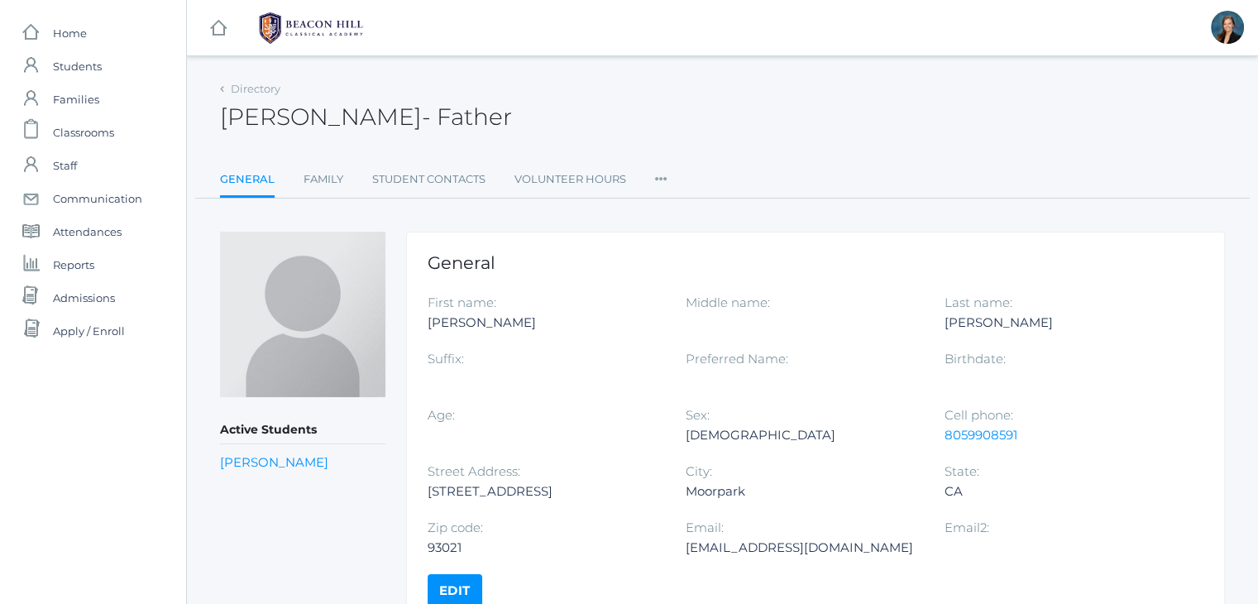
click at [721, 547] on div "jintlekofer@mac.com" at bounding box center [802, 548] width 233 height 20
copy div "jintlekofer@mac.com"
click at [65, 67] on span "Students" at bounding box center [77, 66] width 49 height 33
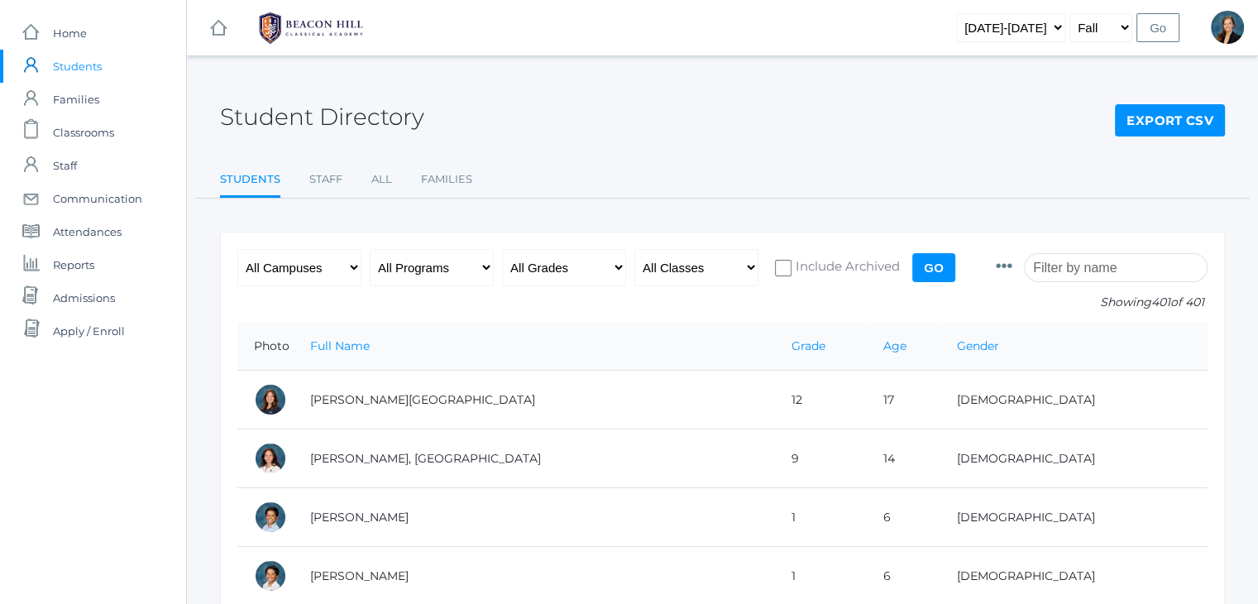
click at [1099, 267] on input "search" at bounding box center [1116, 267] width 184 height 29
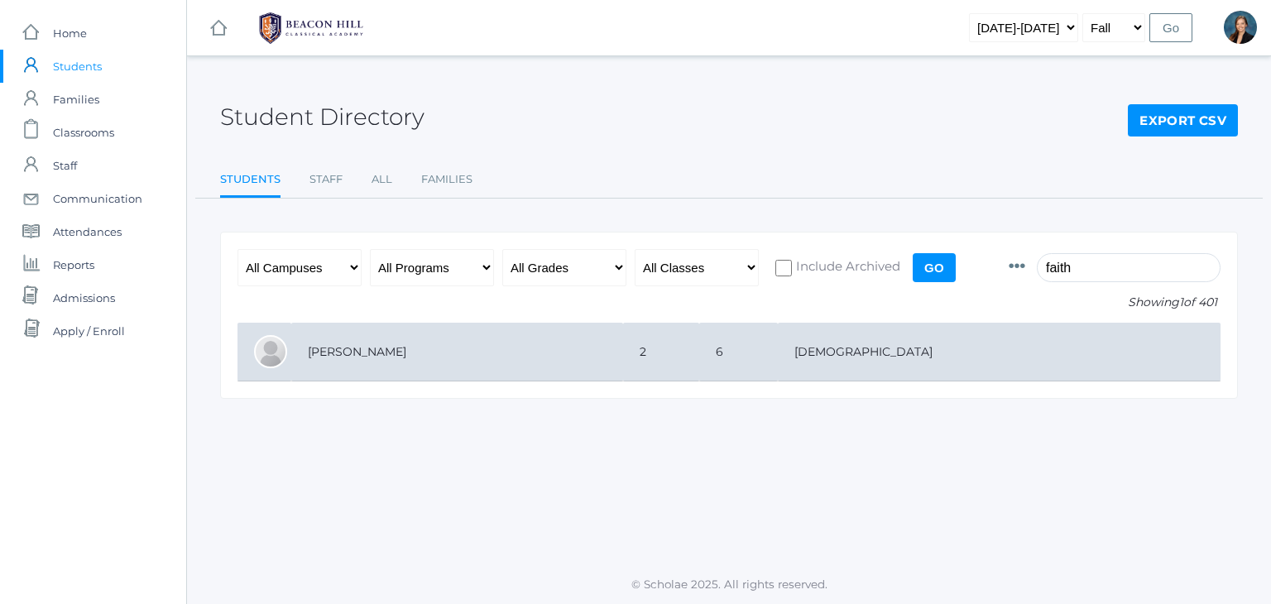
type input "faith"
click at [374, 347] on td "[PERSON_NAME]" at bounding box center [457, 352] width 332 height 59
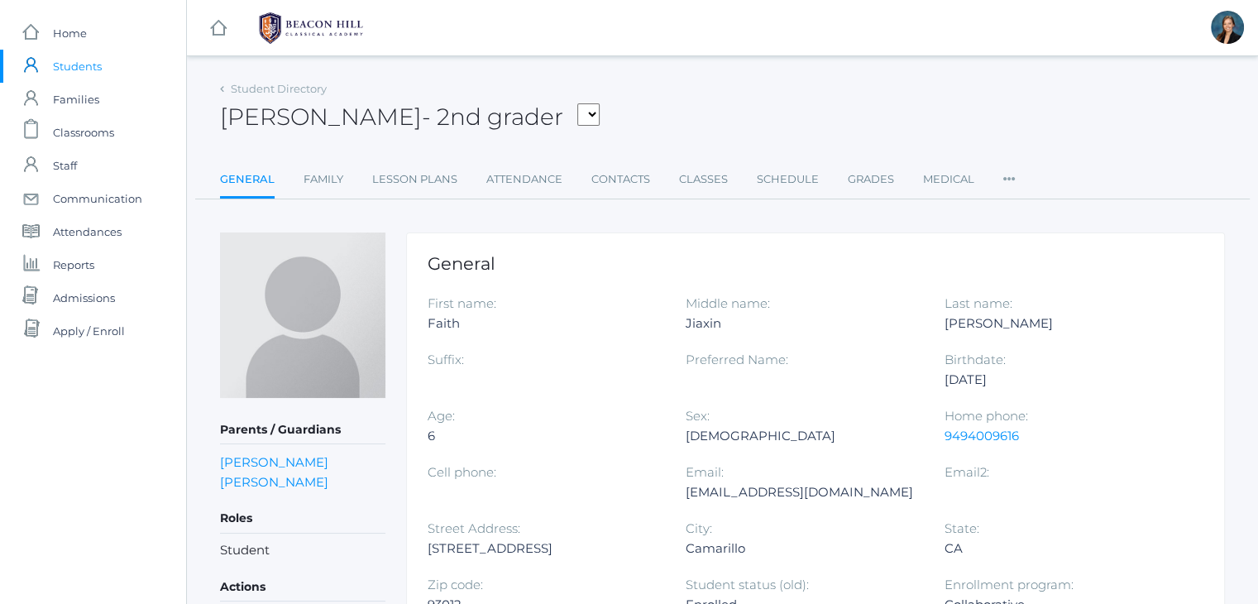
click at [83, 63] on span "Students" at bounding box center [77, 66] width 49 height 33
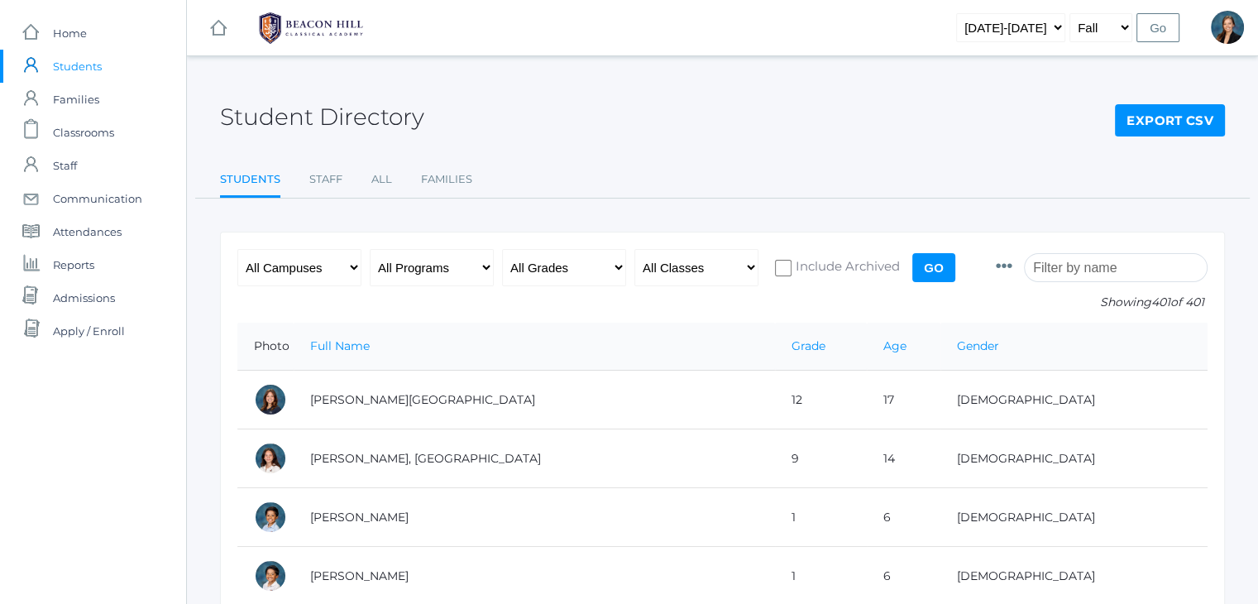
click at [1094, 271] on input "search" at bounding box center [1116, 267] width 184 height 29
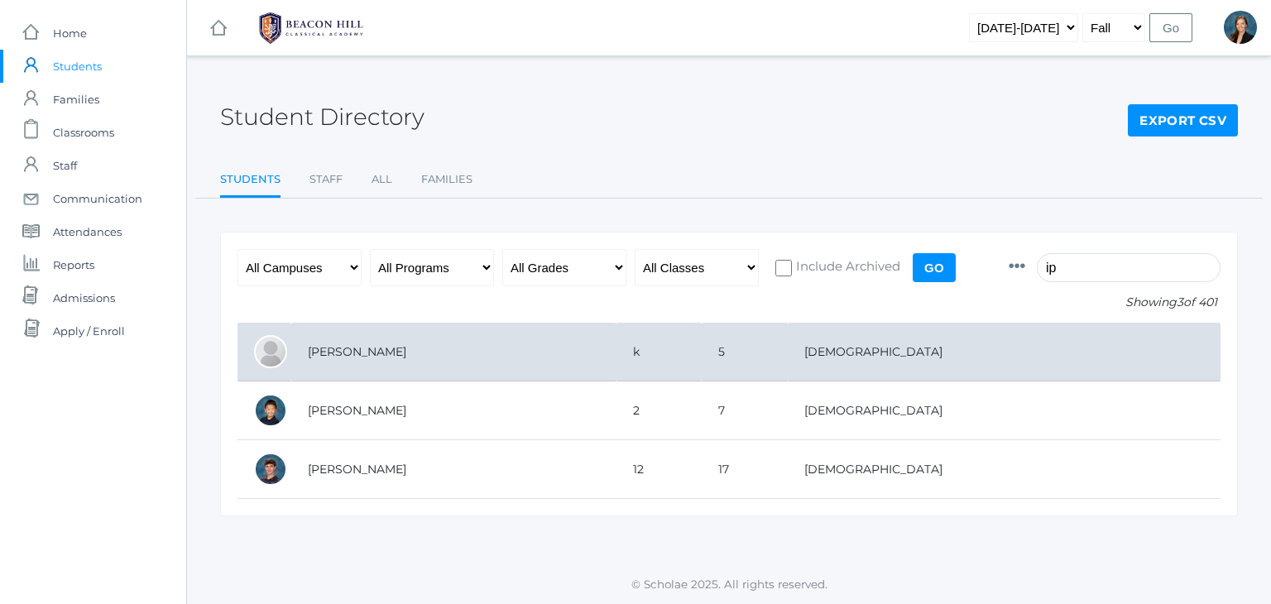
type input "ip"
click at [547, 338] on td "[PERSON_NAME]" at bounding box center [453, 352] width 325 height 59
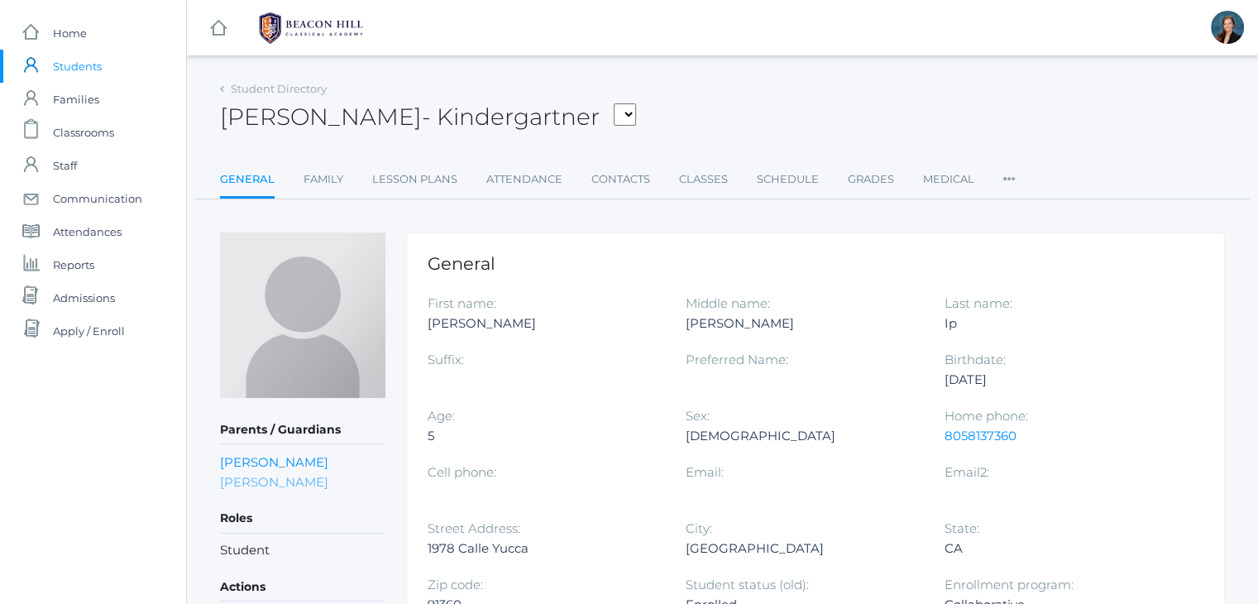
click at [227, 479] on link "[PERSON_NAME]" at bounding box center [274, 482] width 108 height 16
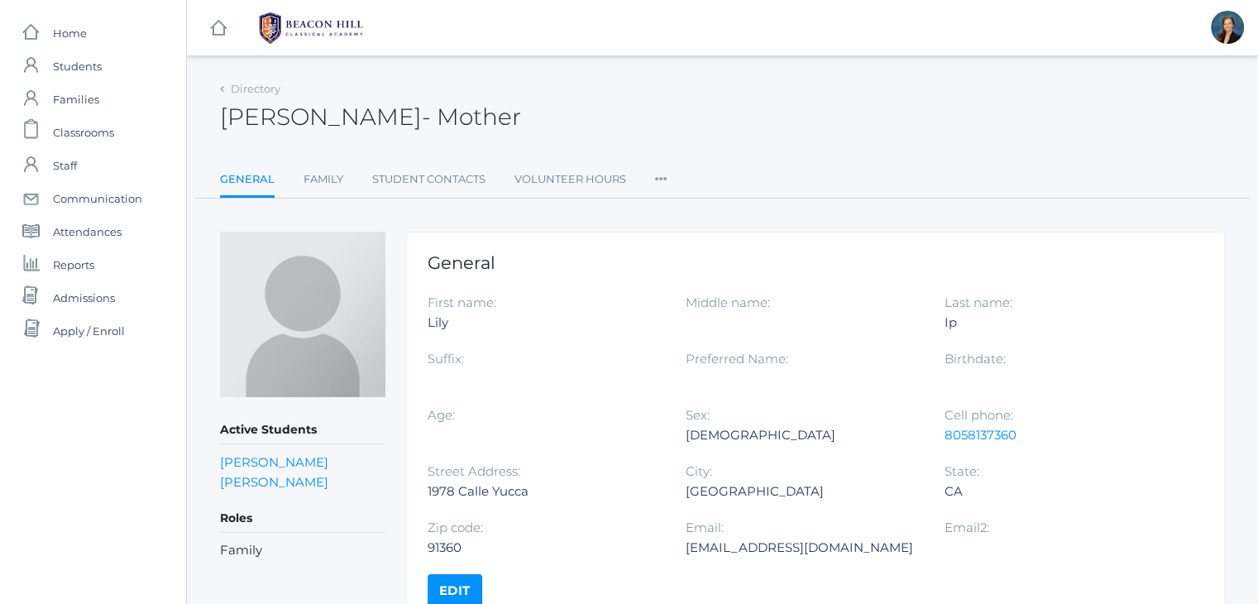
click at [695, 544] on div "[EMAIL_ADDRESS][DOMAIN_NAME]" at bounding box center [802, 548] width 233 height 20
copy div "[EMAIL_ADDRESS][DOMAIN_NAME]"
click at [55, 66] on span "Students" at bounding box center [77, 66] width 49 height 33
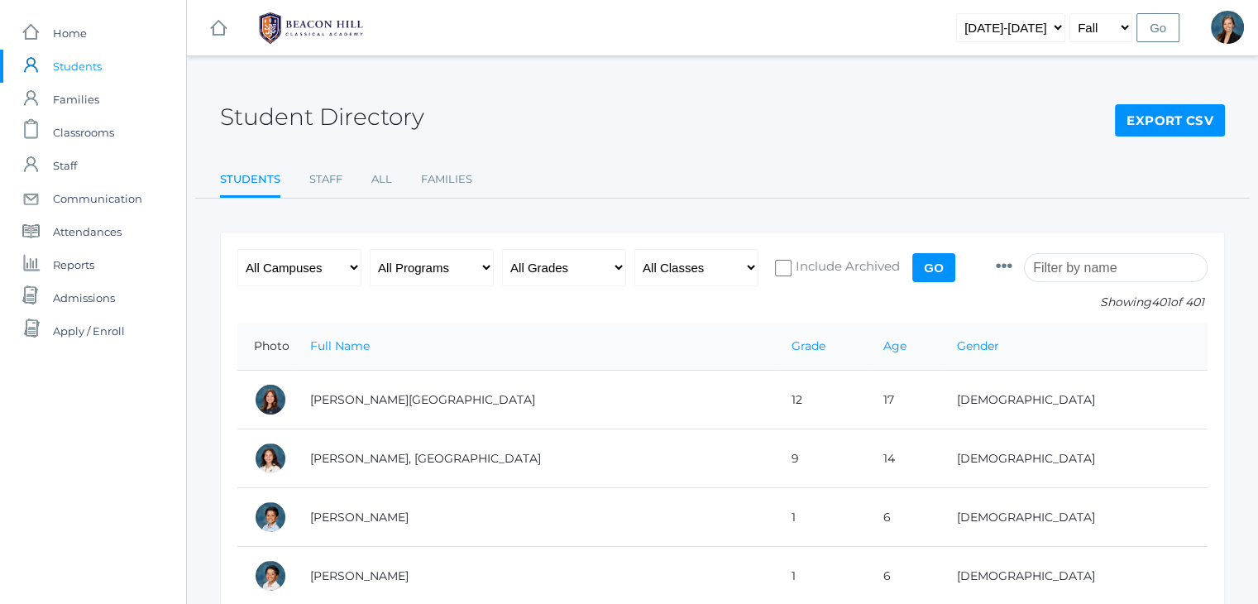
click at [1104, 262] on input "search" at bounding box center [1116, 267] width 184 height 29
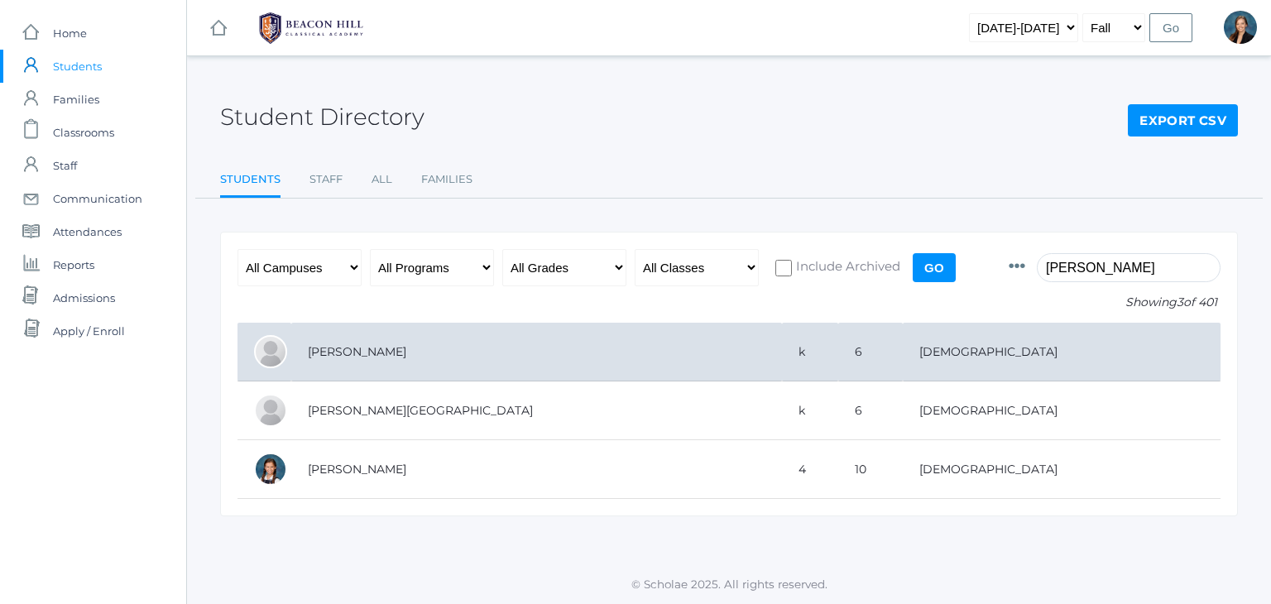
type input "maurer"
click at [631, 350] on td "[PERSON_NAME]" at bounding box center [536, 352] width 491 height 59
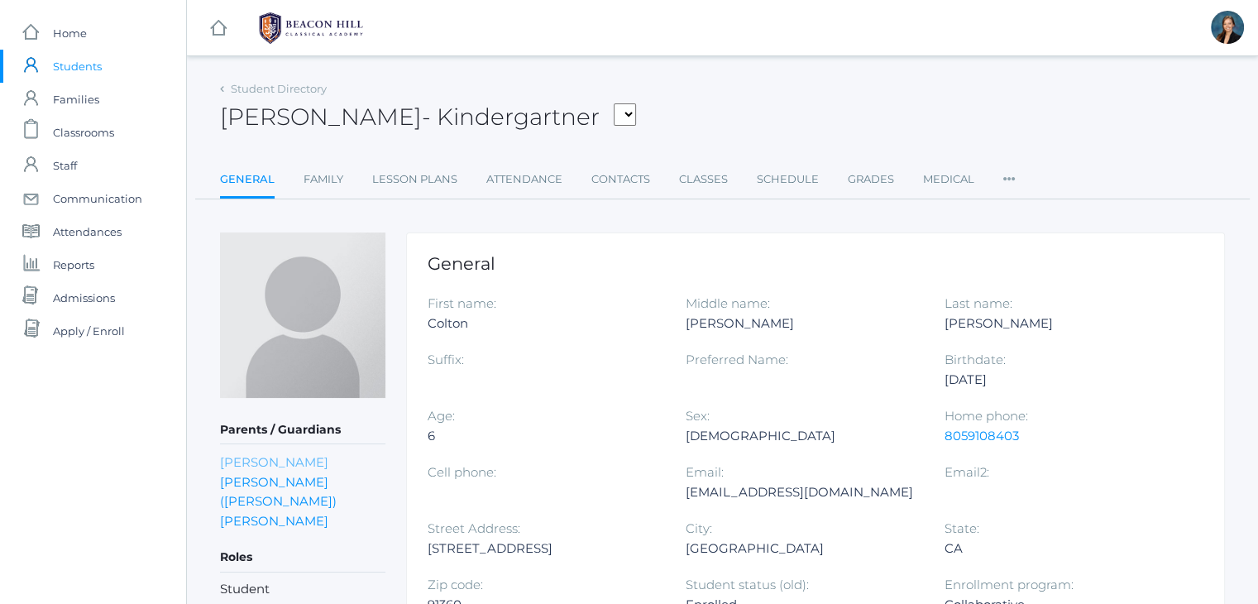
click at [293, 457] on link "Sarah Maurer" at bounding box center [274, 462] width 108 height 16
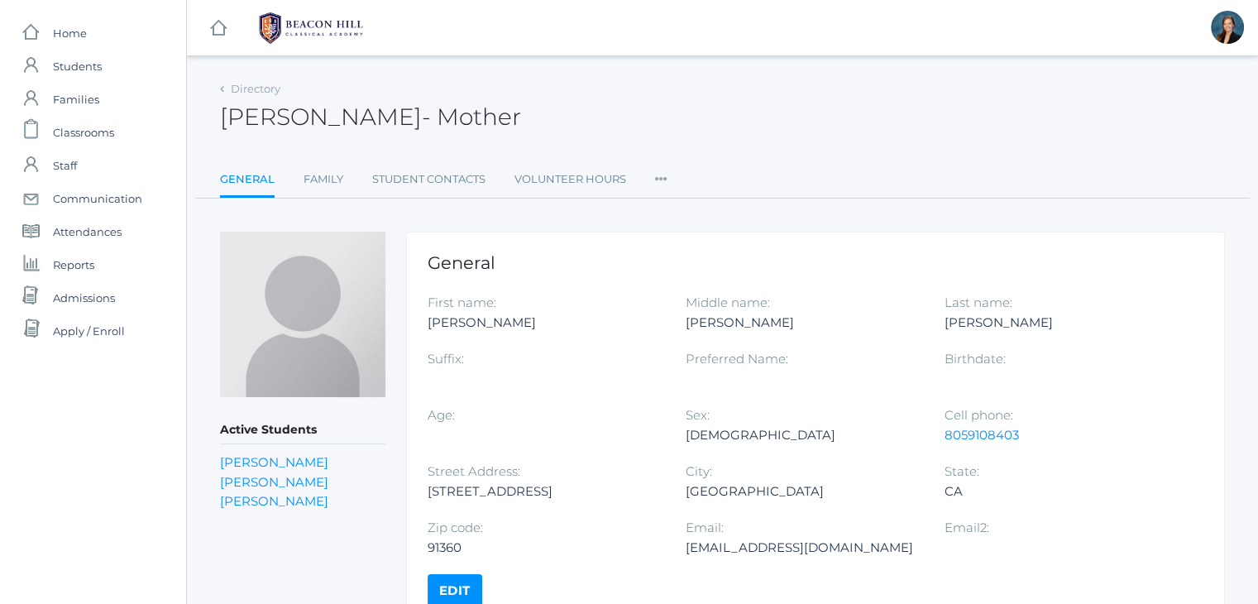
click at [711, 544] on div "sc.maurer5@gmail.com" at bounding box center [802, 548] width 233 height 20
copy div "sc.maurer5@gmail.com"
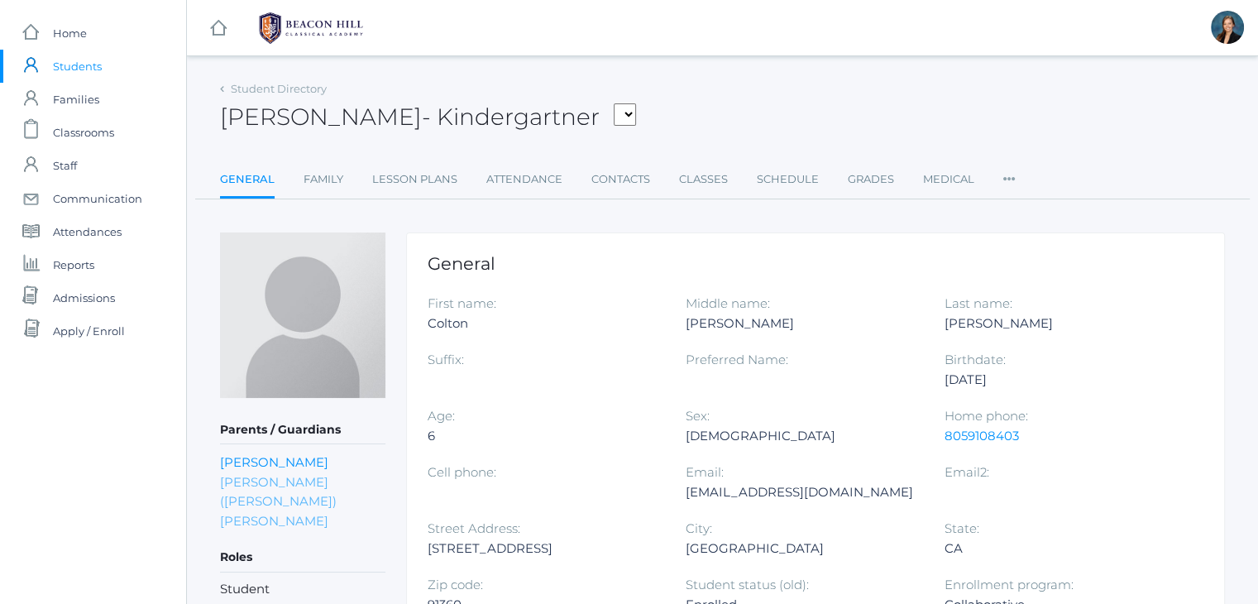
click at [256, 480] on link "Timothy (Tim) Maurer" at bounding box center [278, 501] width 117 height 55
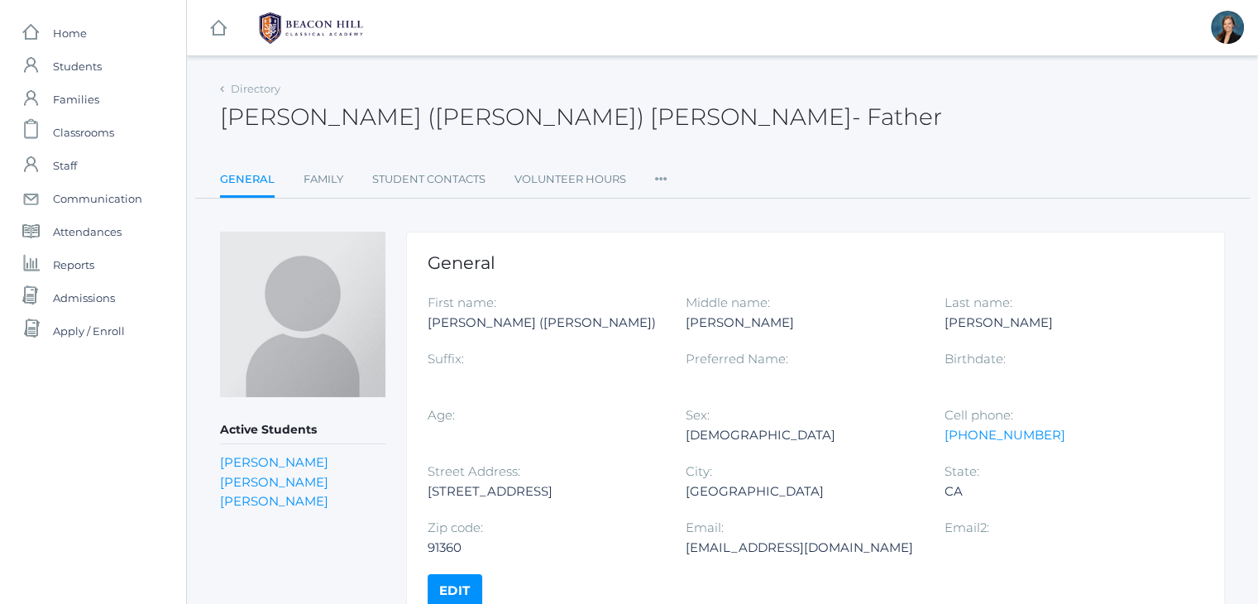
click at [725, 547] on div "rippeynar@gmail.com" at bounding box center [802, 548] width 233 height 20
copy div "rippeynar@gmail.com"
click at [70, 72] on span "Students" at bounding box center [77, 66] width 49 height 33
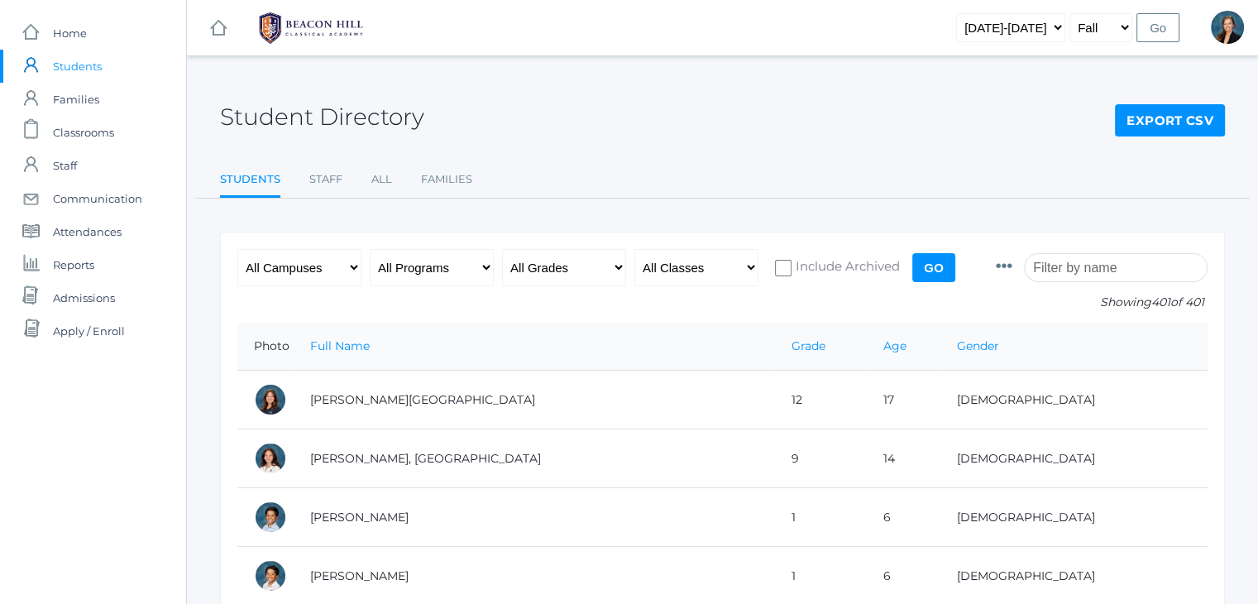
click at [1103, 270] on input "search" at bounding box center [1116, 267] width 184 height 29
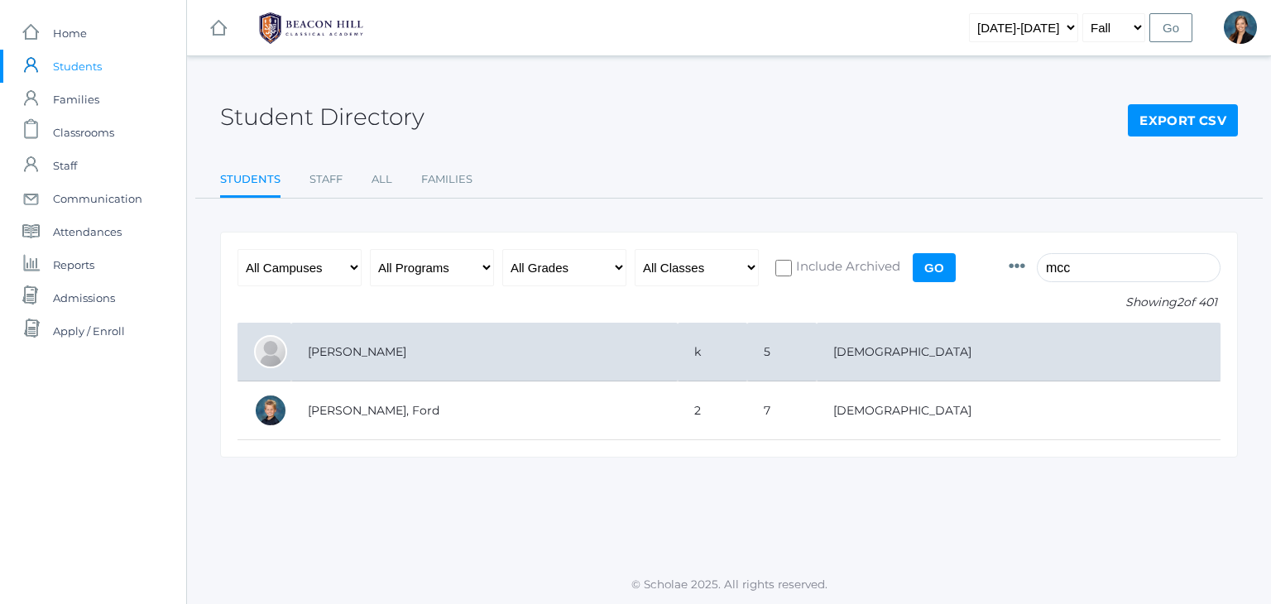
type input "mcc"
click at [452, 345] on td "[PERSON_NAME]" at bounding box center [484, 352] width 386 height 59
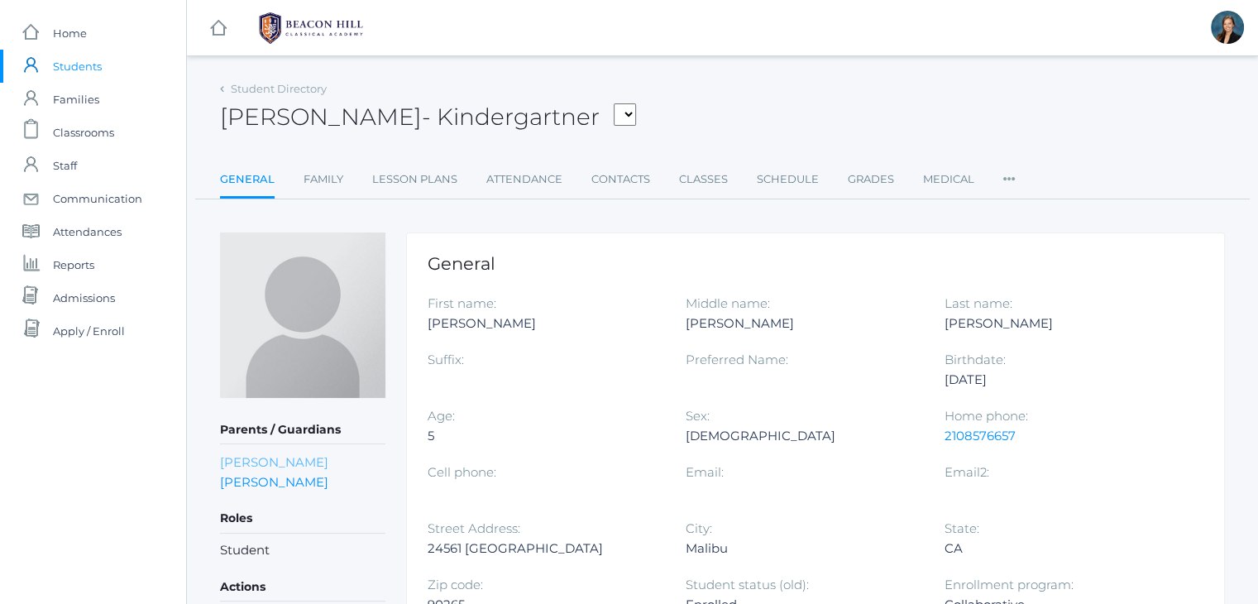
click at [288, 465] on link "[PERSON_NAME]" at bounding box center [274, 462] width 108 height 16
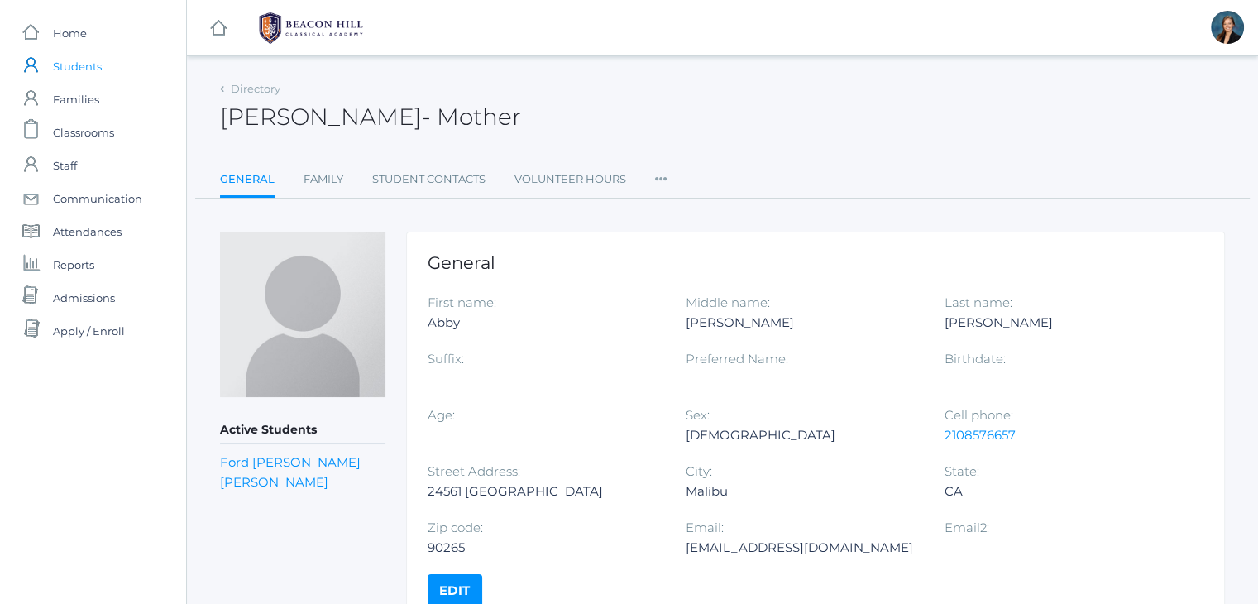
click at [69, 57] on span "Students" at bounding box center [77, 66] width 49 height 33
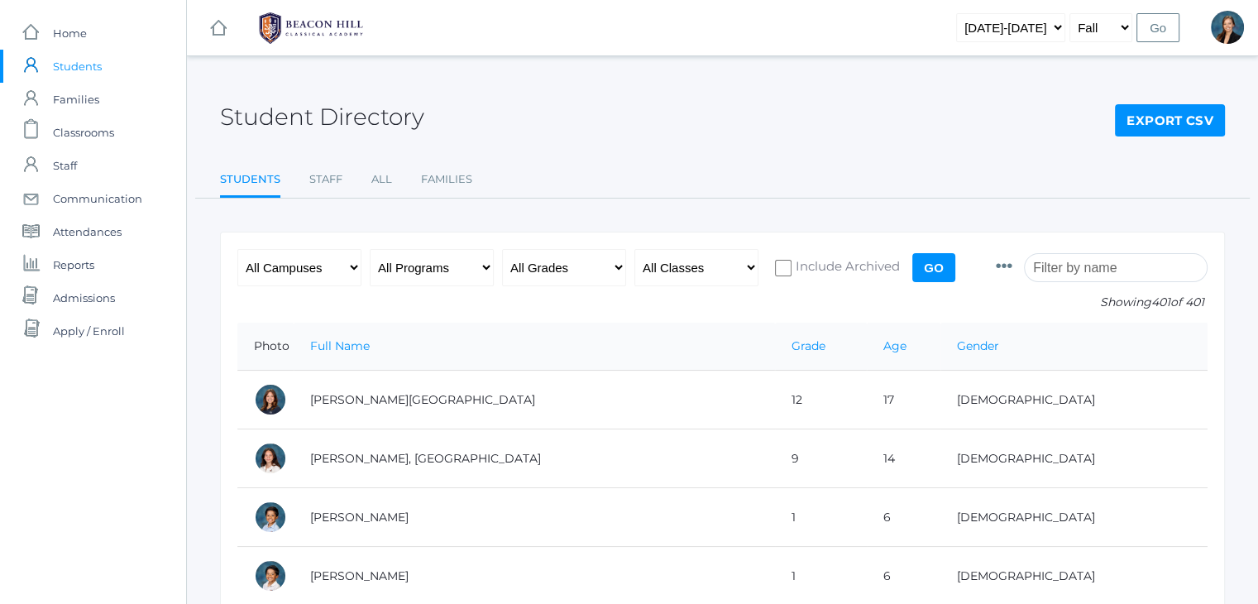
click at [1115, 266] on input "search" at bounding box center [1116, 267] width 184 height 29
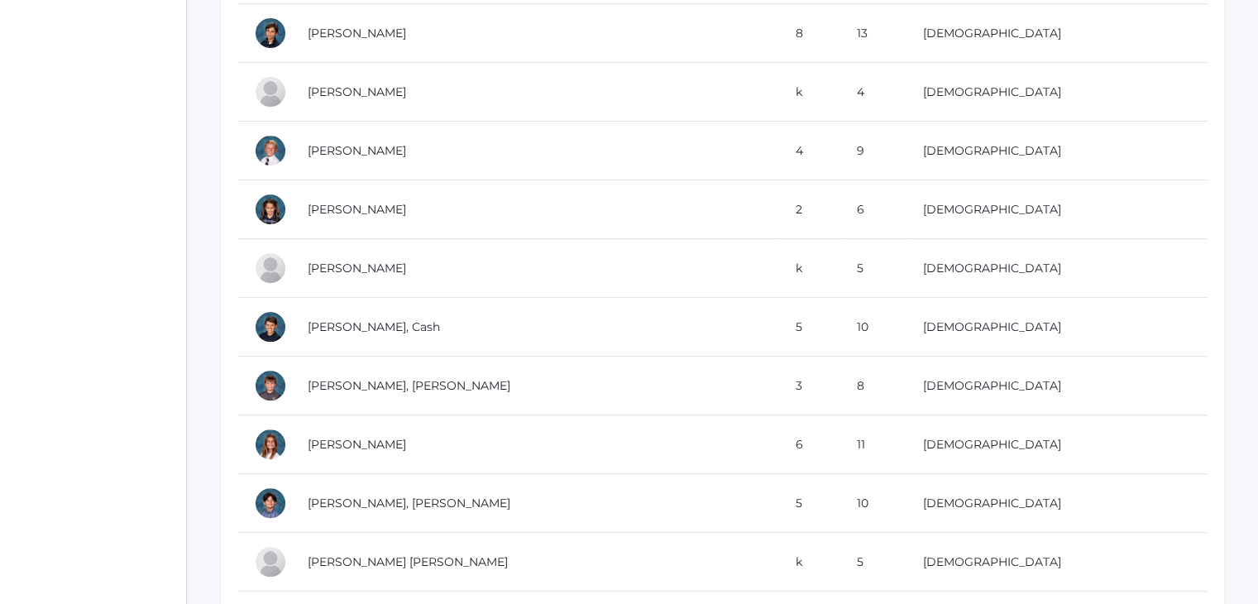
scroll to position [610, 0]
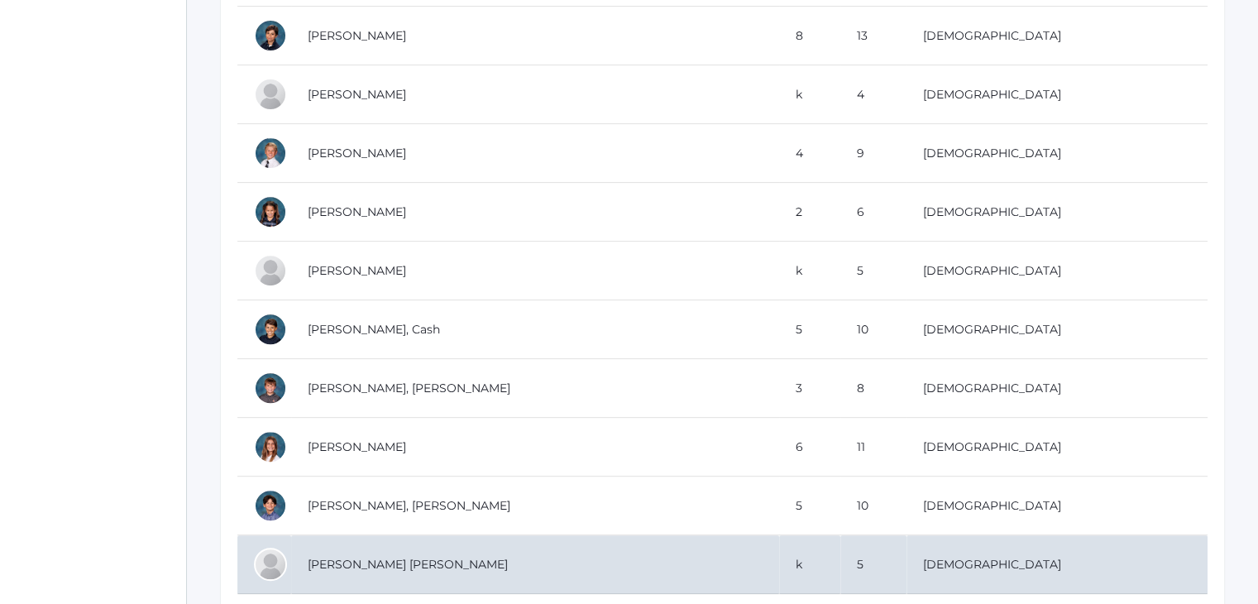
type input "ian ser"
click at [384, 559] on td "[PERSON_NAME] [PERSON_NAME]" at bounding box center [535, 564] width 488 height 59
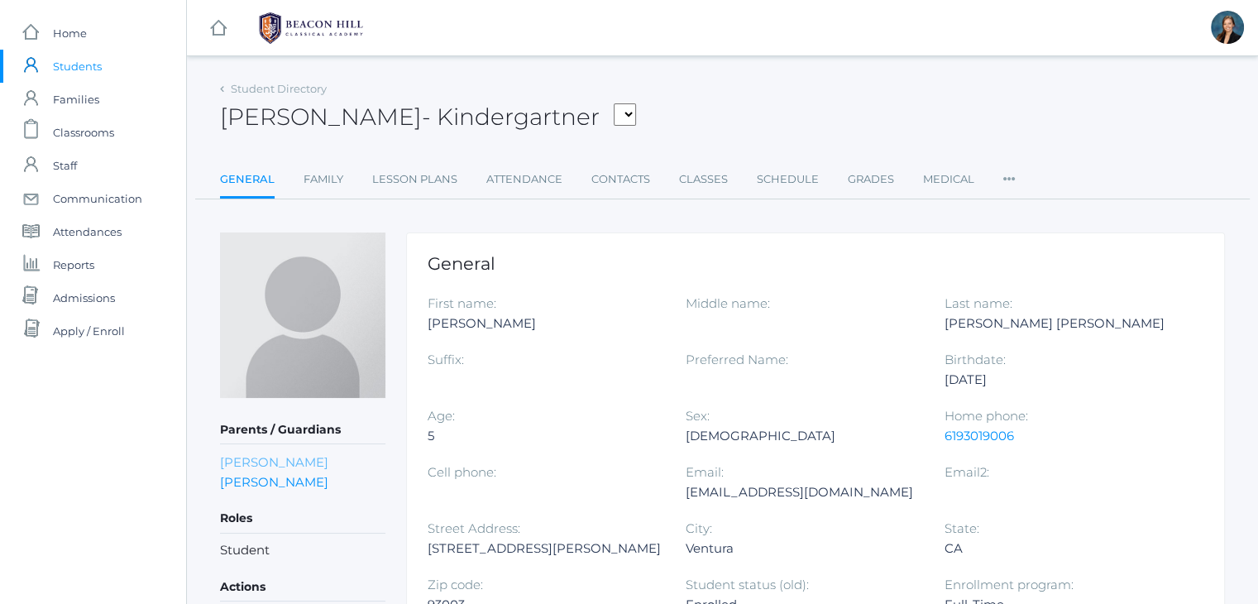
click at [304, 461] on link "[PERSON_NAME]" at bounding box center [274, 462] width 108 height 16
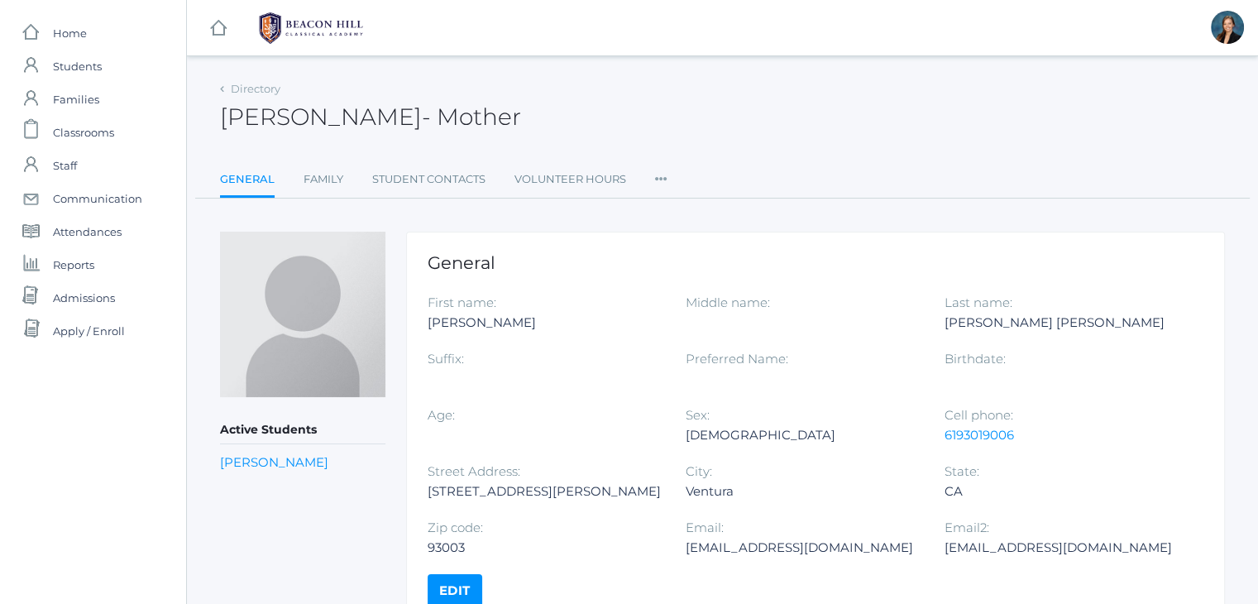
click at [706, 550] on div "[EMAIL_ADDRESS][DOMAIN_NAME]" at bounding box center [802, 548] width 233 height 20
copy div "[EMAIL_ADDRESS][DOMAIN_NAME]"
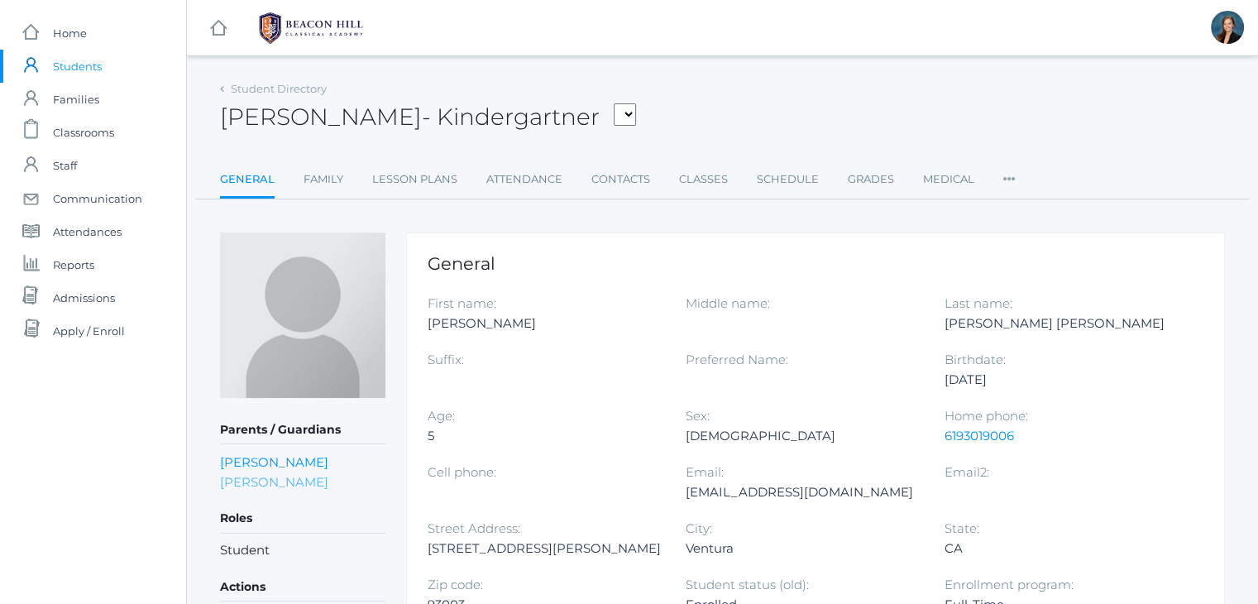
click at [281, 477] on link "[PERSON_NAME]" at bounding box center [274, 482] width 108 height 16
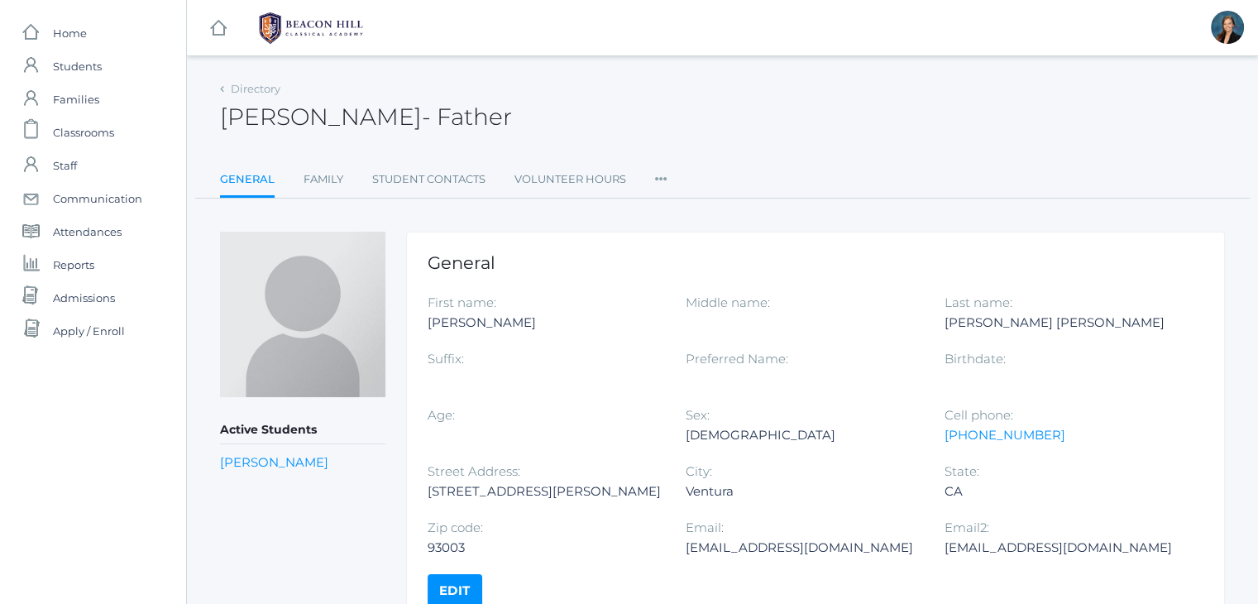
click at [724, 554] on div "[EMAIL_ADDRESS][DOMAIN_NAME]" at bounding box center [802, 548] width 233 height 20
click at [721, 548] on div "[EMAIL_ADDRESS][DOMAIN_NAME]" at bounding box center [802, 548] width 233 height 20
click at [721, 548] on div "gserafinipozzi@gmail.com" at bounding box center [802, 548] width 233 height 20
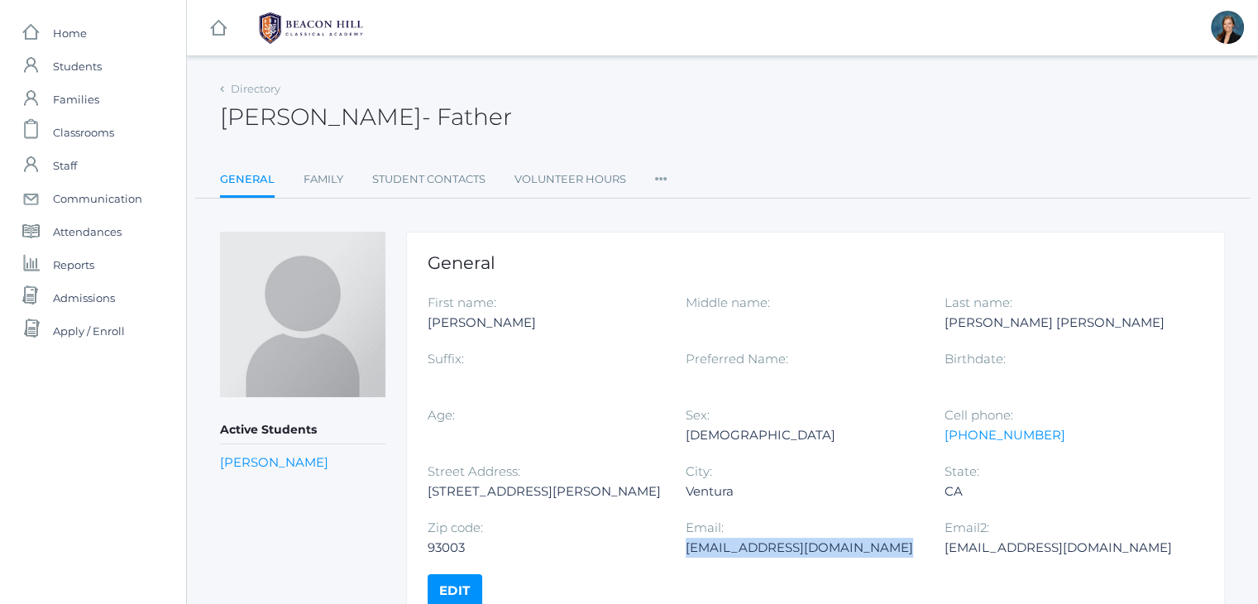
click at [721, 548] on div "gserafinipozzi@gmail.com" at bounding box center [802, 548] width 233 height 20
click at [71, 67] on span "Students" at bounding box center [77, 66] width 49 height 33
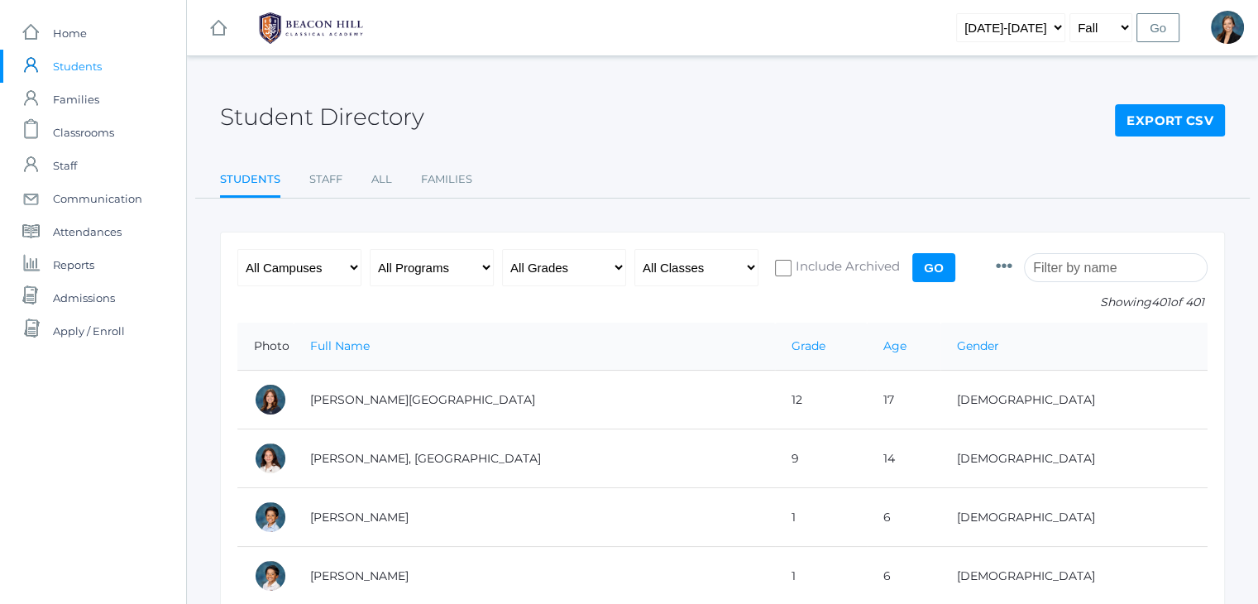
click at [1080, 264] on input "search" at bounding box center [1116, 267] width 184 height 29
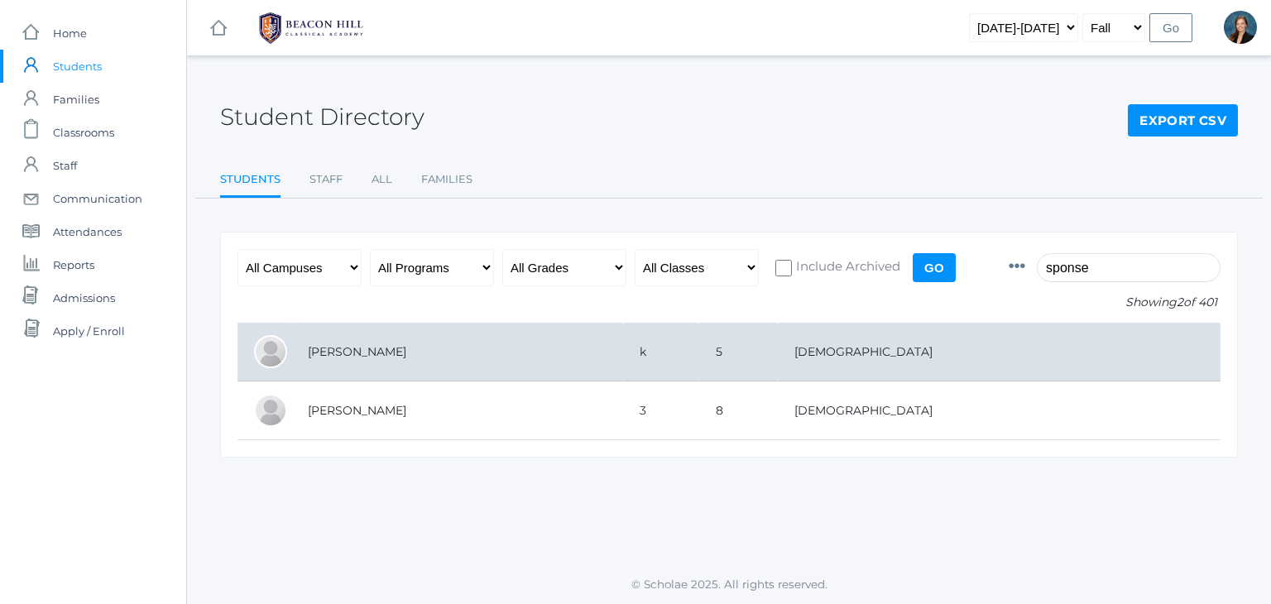
type input "sponse"
click at [291, 358] on td "[PERSON_NAME]" at bounding box center [457, 352] width 332 height 59
